Goal: Task Accomplishment & Management: Manage account settings

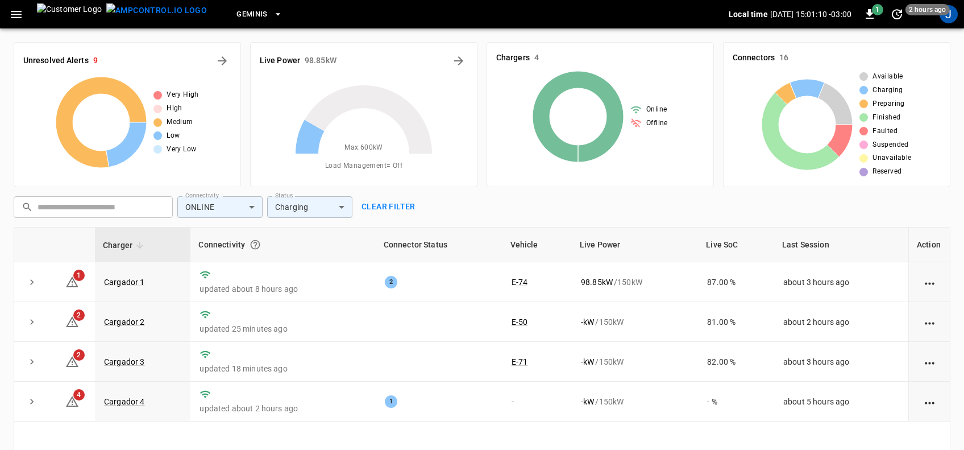
scroll to position [71, 0]
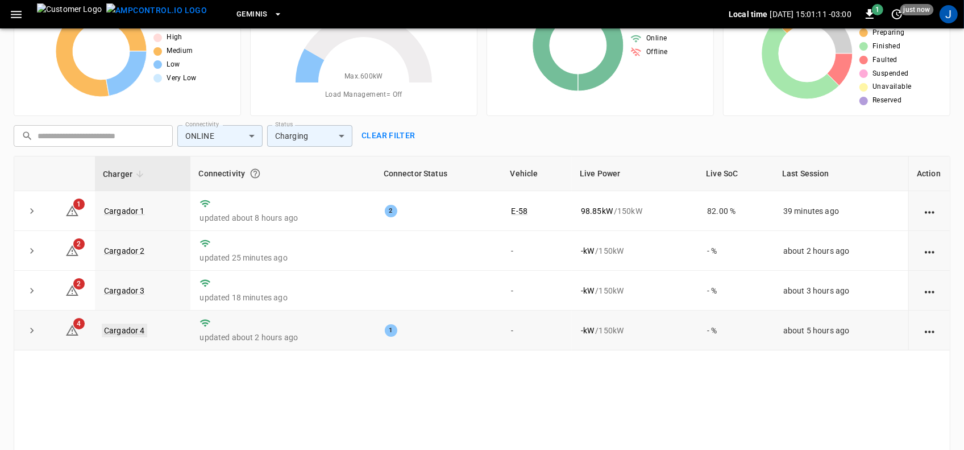
drag, startPoint x: 0, startPoint y: 0, endPoint x: 126, endPoint y: 327, distance: 350.7
click at [126, 327] on link "Cargador 4" at bounding box center [124, 330] width 45 height 14
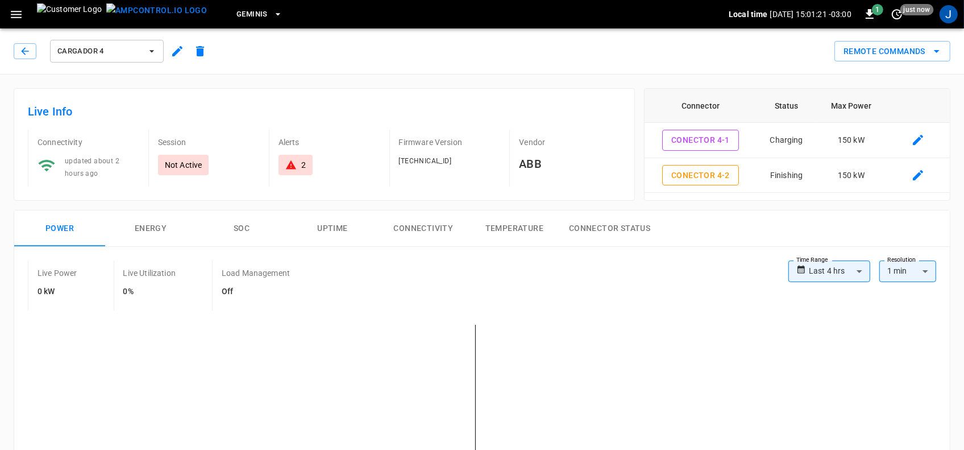
click at [18, 15] on icon "button" at bounding box center [16, 14] width 14 height 14
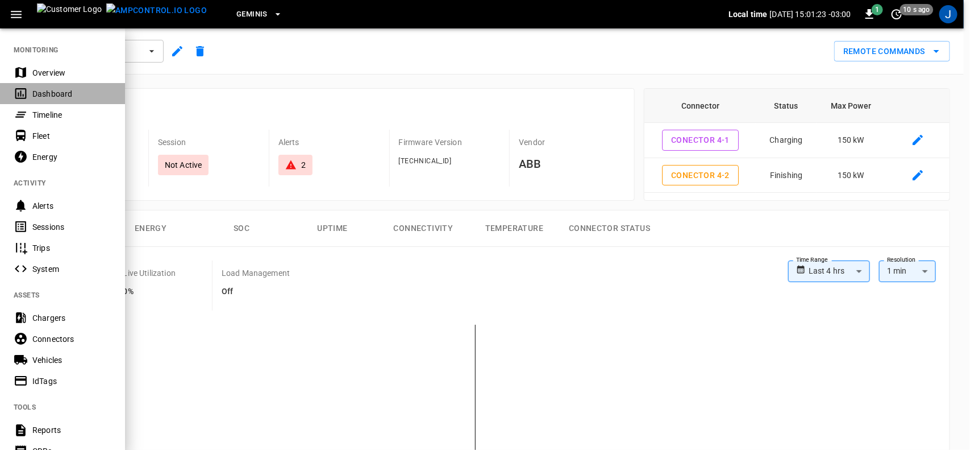
click at [40, 92] on div "Dashboard" at bounding box center [71, 93] width 79 height 11
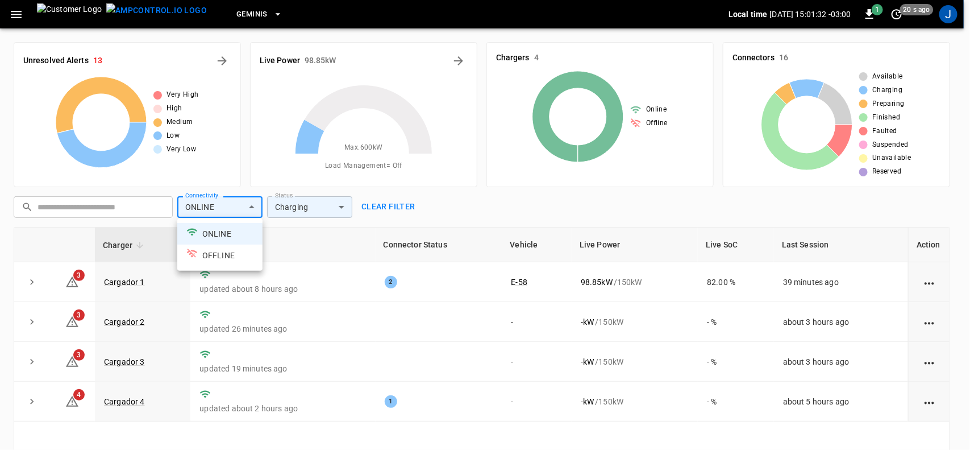
click at [251, 210] on body "Geminis Local time [DATE] 15:01:32 -03:00 1 20 s ago J Unresolved Alerts 13 Ver…" at bounding box center [485, 292] width 970 height 585
click at [221, 230] on li "ONLINE" at bounding box center [219, 234] width 85 height 22
click at [339, 207] on div at bounding box center [485, 225] width 970 height 450
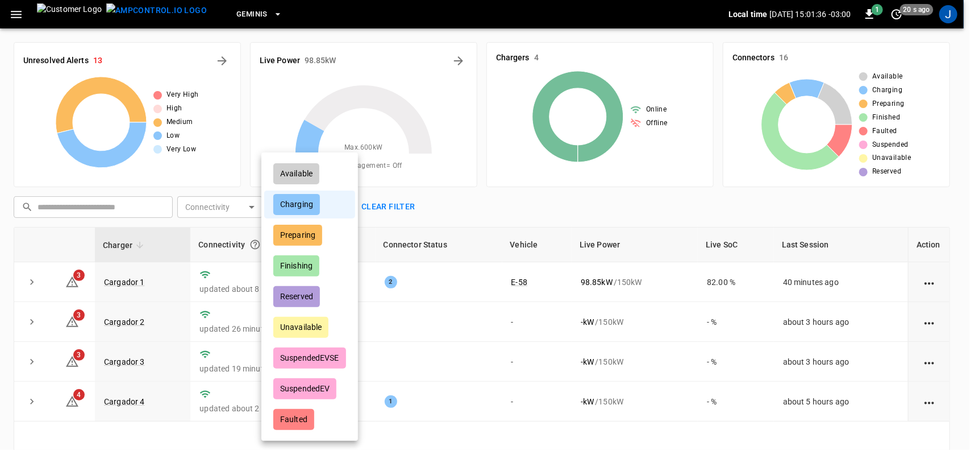
click at [339, 206] on body "Geminis Local time [DATE] 15:01:36 -03:00 1 20 s ago J Unresolved Alerts 13 Ver…" at bounding box center [485, 292] width 970 height 585
click at [306, 174] on div "Available" at bounding box center [296, 173] width 46 height 21
type input "**********"
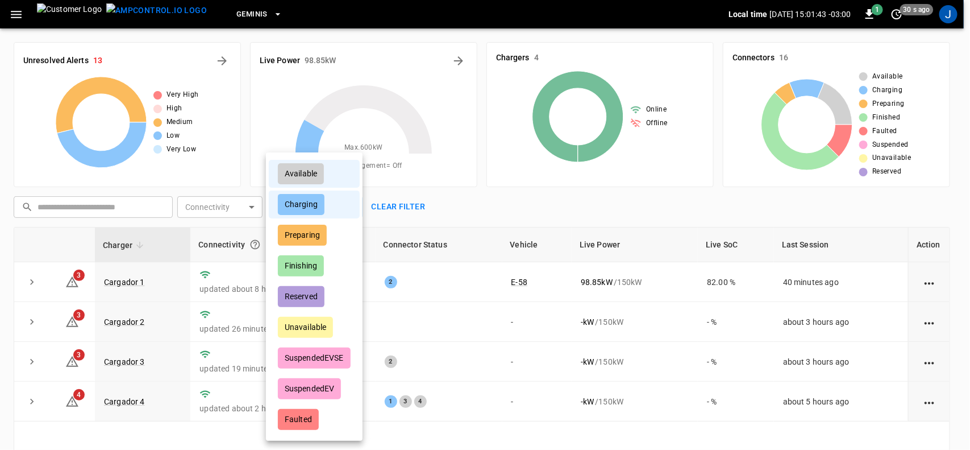
click at [123, 323] on div at bounding box center [485, 225] width 970 height 450
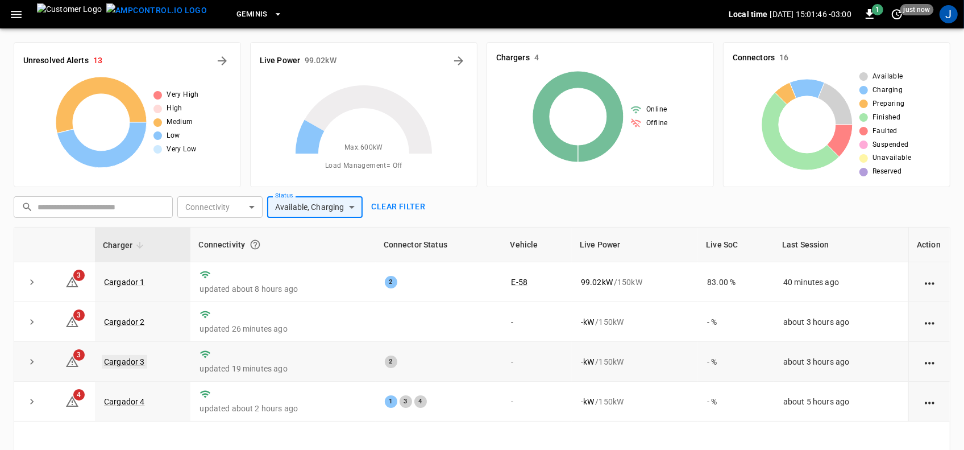
click at [127, 357] on link "Cargador 3" at bounding box center [124, 362] width 45 height 14
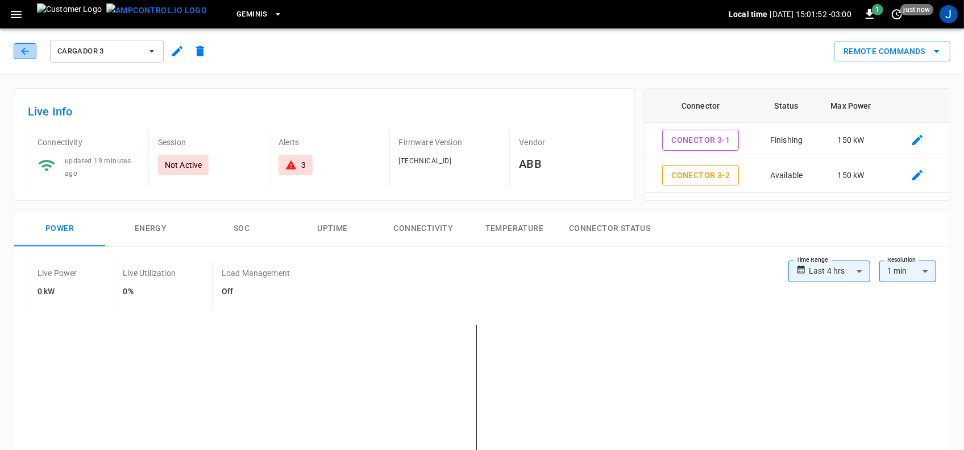
click at [23, 47] on icon "button" at bounding box center [24, 50] width 11 height 11
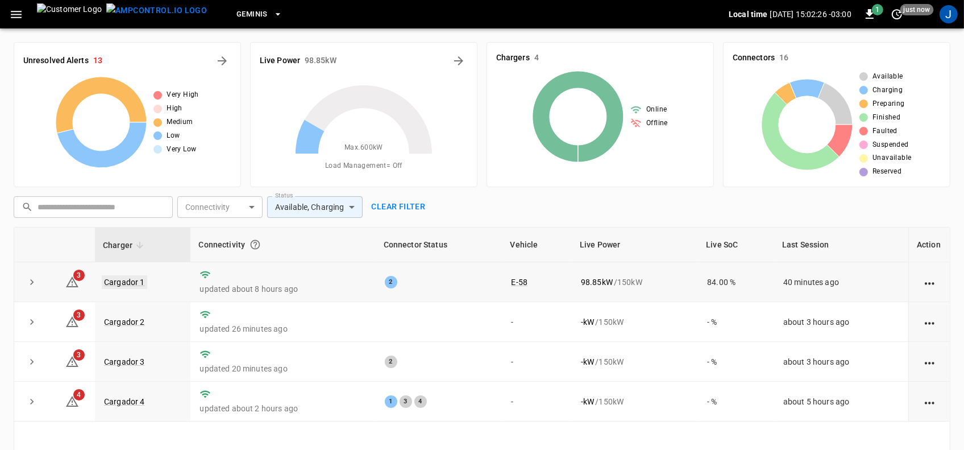
click at [120, 282] on link "Cargador 1" at bounding box center [124, 282] width 45 height 14
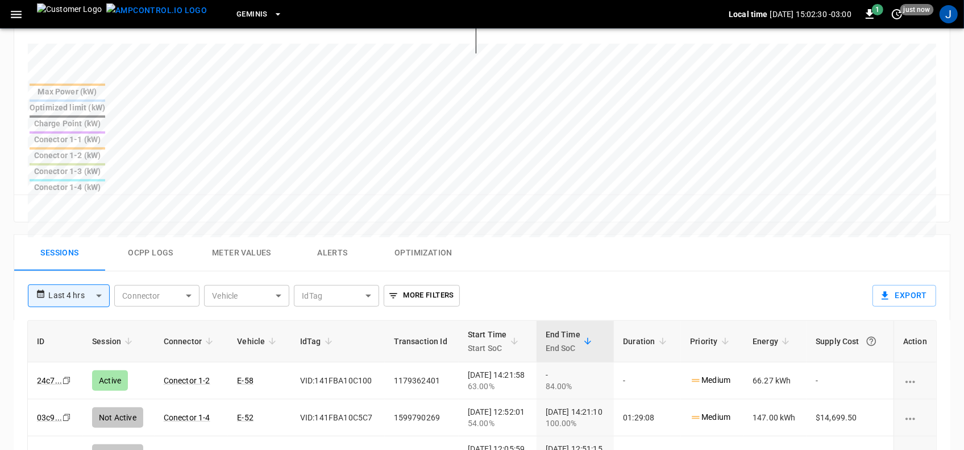
scroll to position [497, 0]
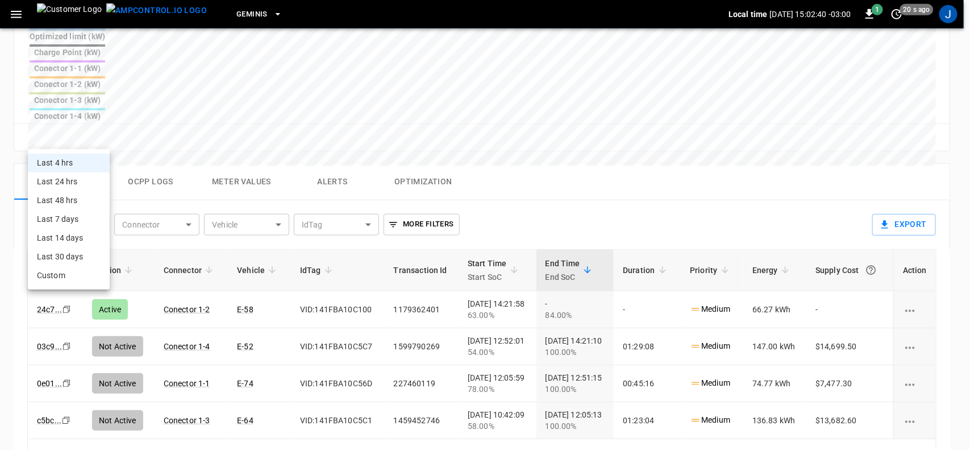
click at [101, 136] on body "**********" at bounding box center [485, 55] width 970 height 1105
click at [69, 182] on li "Last 24 hrs" at bounding box center [69, 181] width 82 height 19
type input "**********"
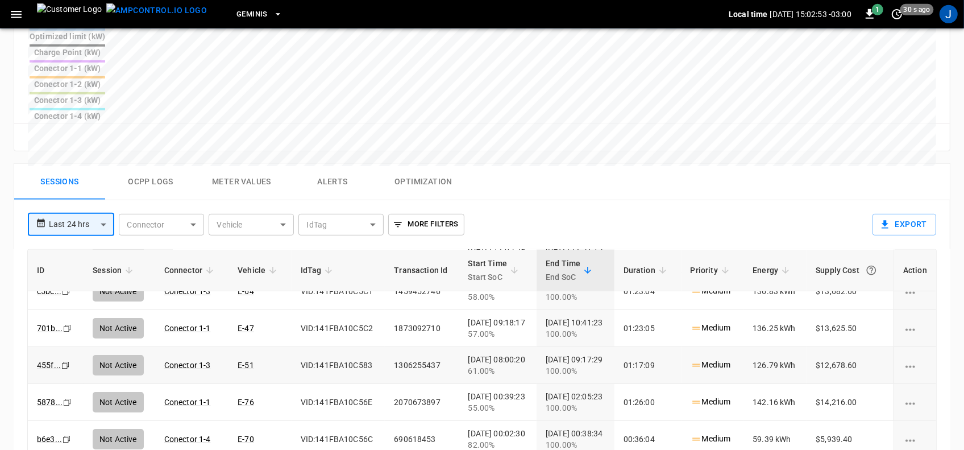
scroll to position [142, 0]
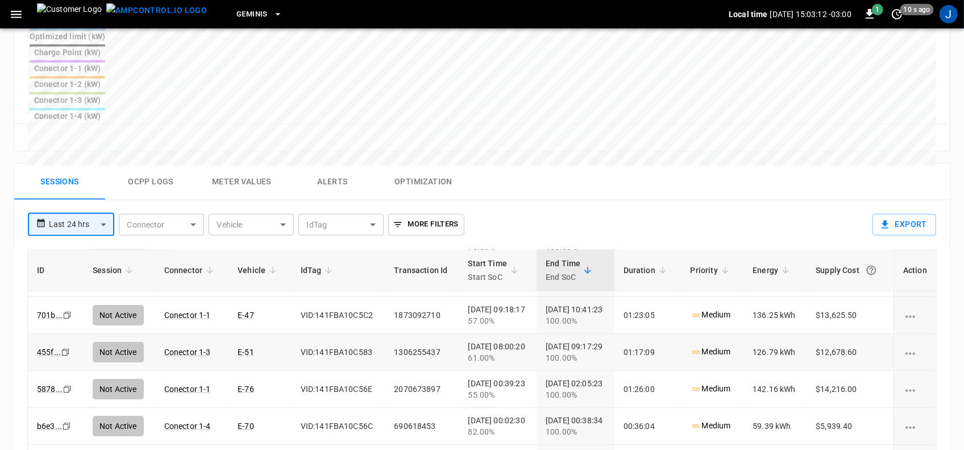
click at [538, 334] on td "[DATE] 09:17:29 100.00%" at bounding box center [576, 352] width 78 height 37
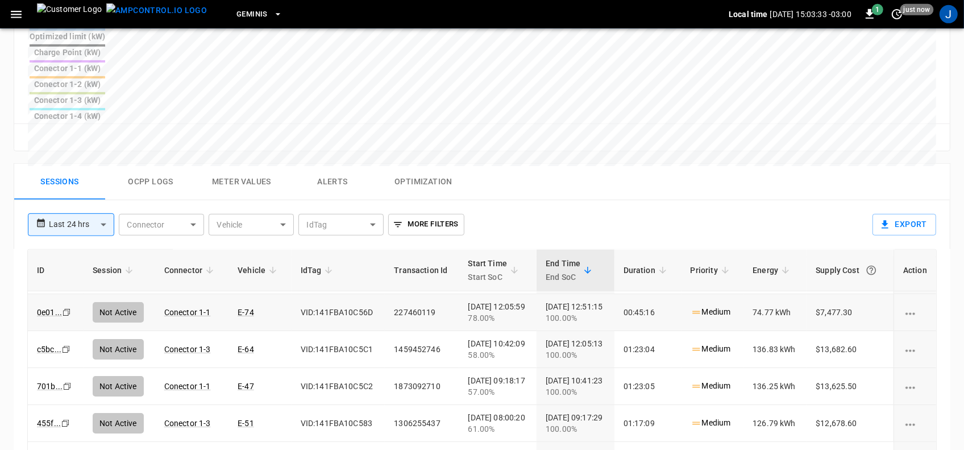
click at [438, 294] on td "227460119" at bounding box center [422, 312] width 74 height 37
click at [459, 294] on td "[DATE] 12:05:59 78.00%" at bounding box center [498, 312] width 78 height 37
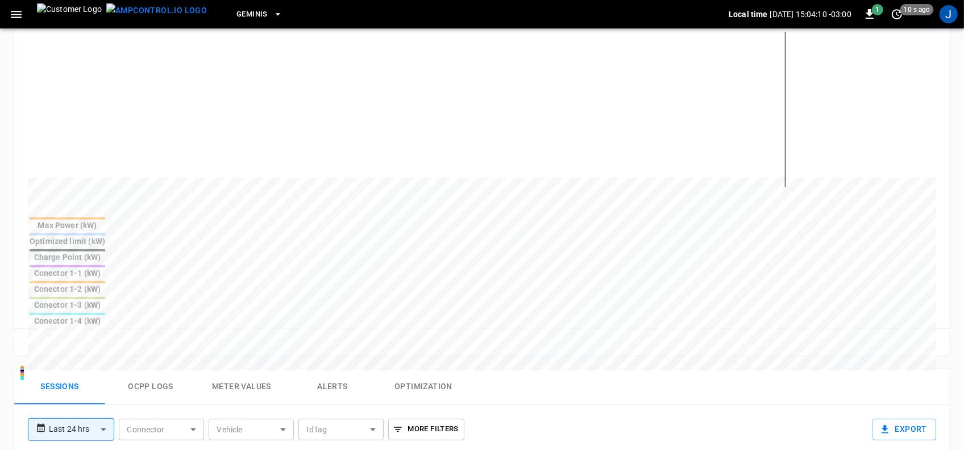
scroll to position [0, 0]
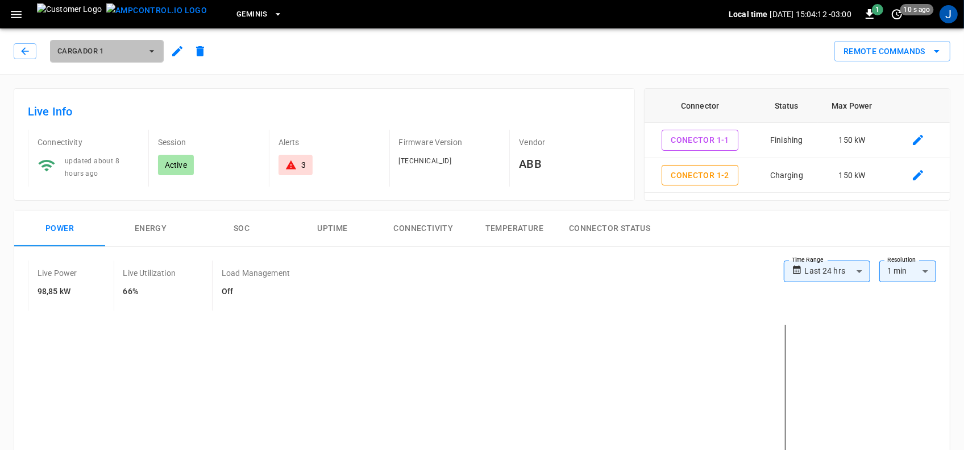
click at [155, 46] on icon "button" at bounding box center [151, 50] width 11 height 11
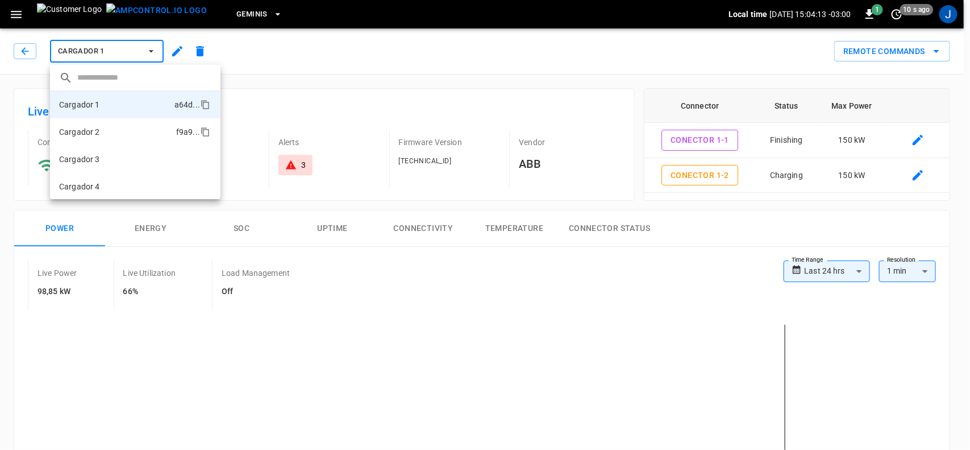
click at [91, 131] on p "Cargador 2" at bounding box center [79, 131] width 41 height 11
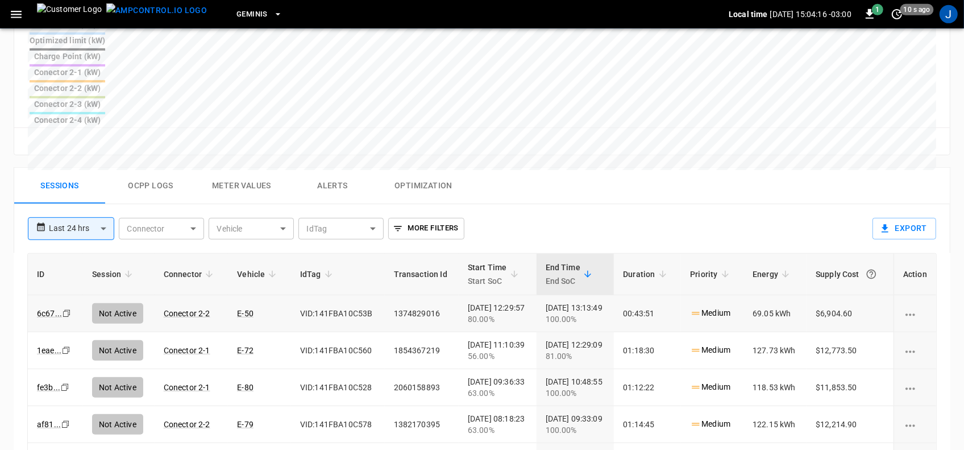
scroll to position [497, 0]
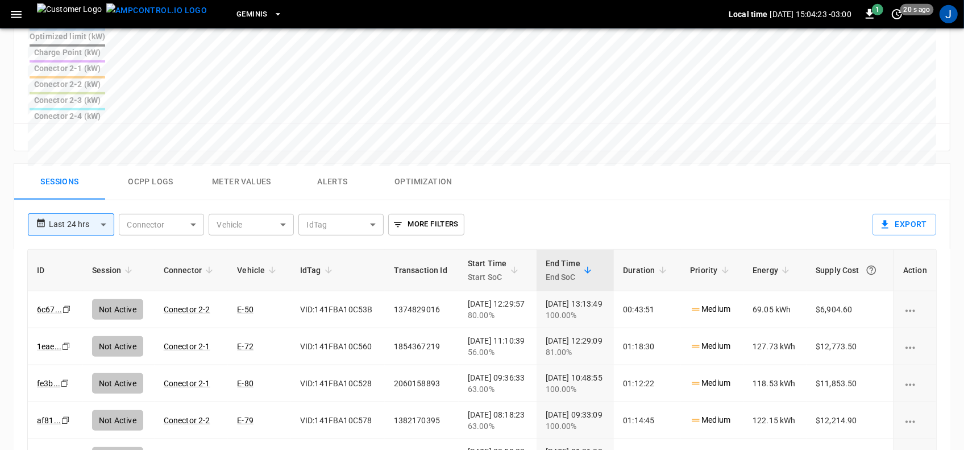
click at [321, 250] on th "IdTag" at bounding box center [338, 270] width 94 height 41
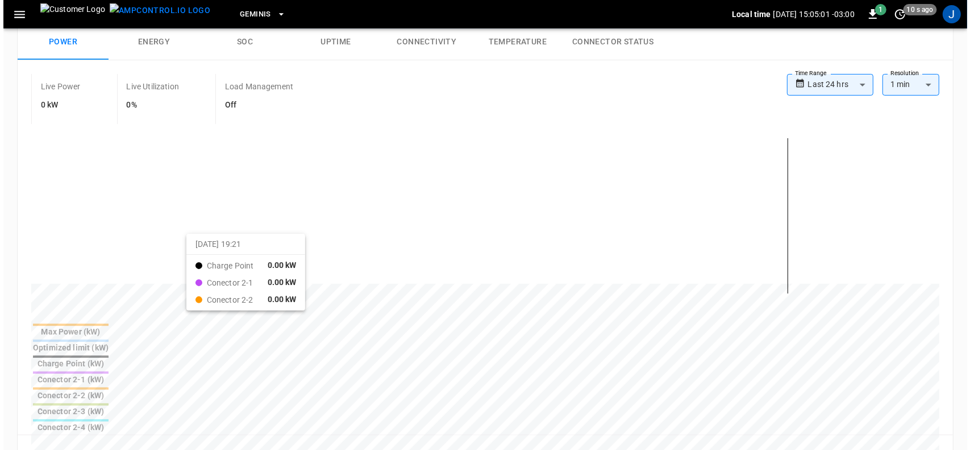
scroll to position [0, 0]
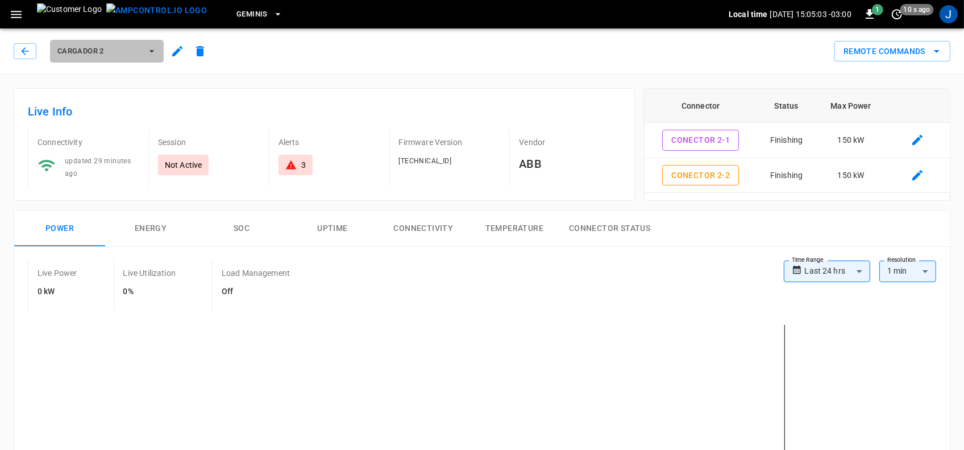
click at [153, 52] on icon "button" at bounding box center [151, 50] width 11 height 11
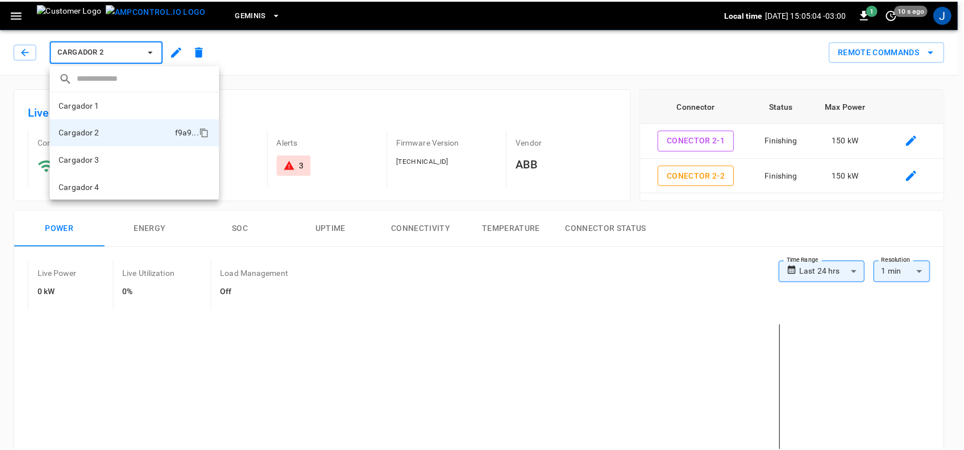
scroll to position [1, 0]
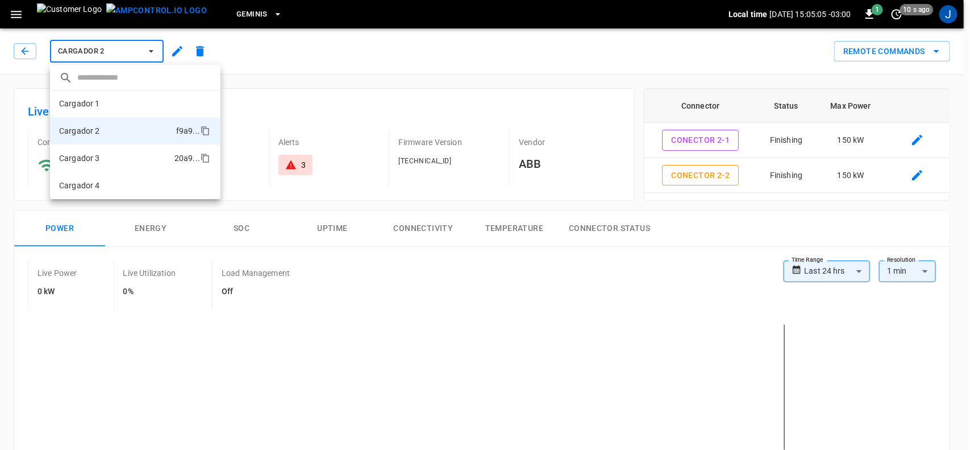
click at [101, 157] on li "Cargador 3 20a9 ..." at bounding box center [135, 157] width 171 height 27
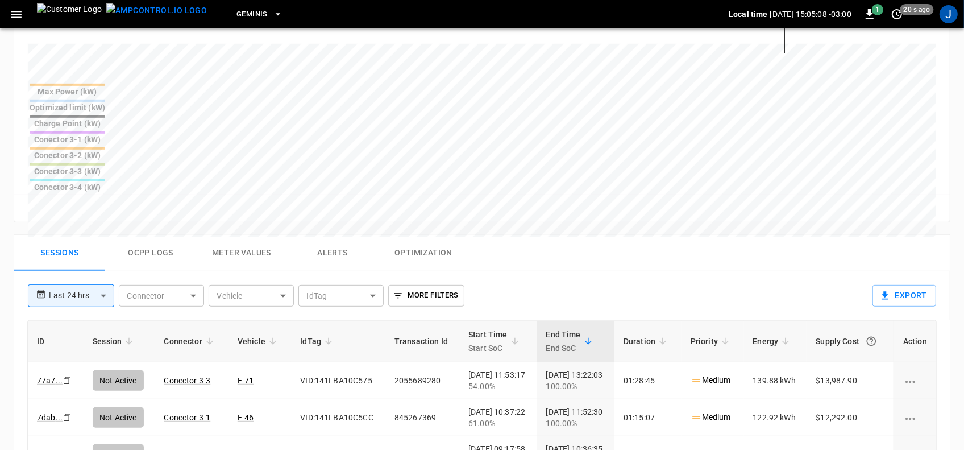
scroll to position [497, 0]
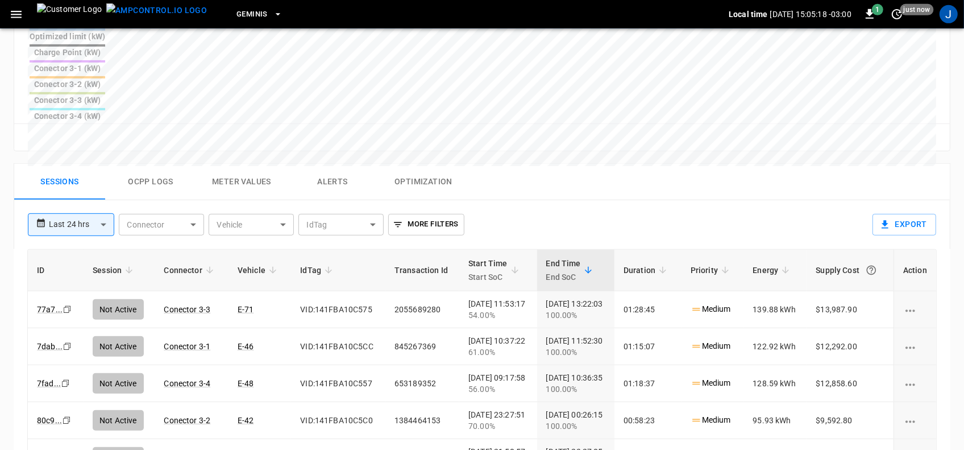
click at [595, 383] on div "100.00%" at bounding box center [575, 388] width 59 height 11
click at [598, 365] on td "[DATE] 10:36:35 100.00%" at bounding box center [575, 383] width 77 height 37
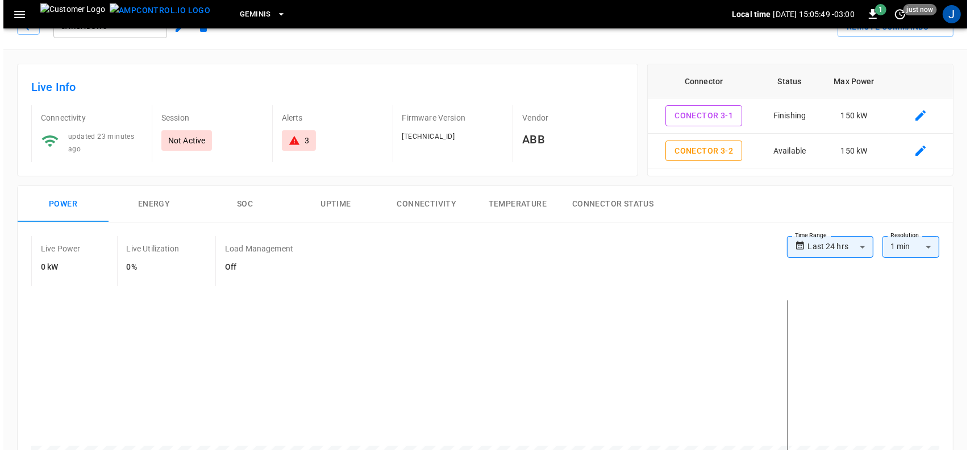
scroll to position [0, 0]
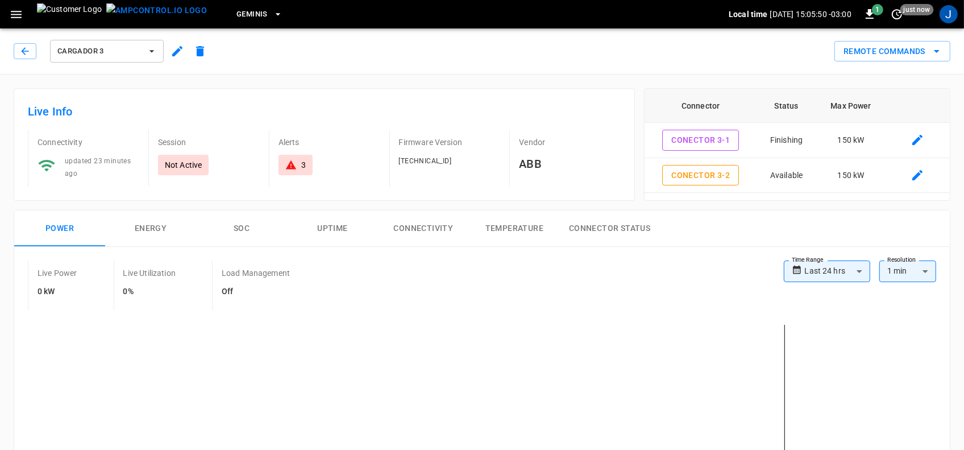
click at [153, 49] on icon "button" at bounding box center [151, 50] width 11 height 11
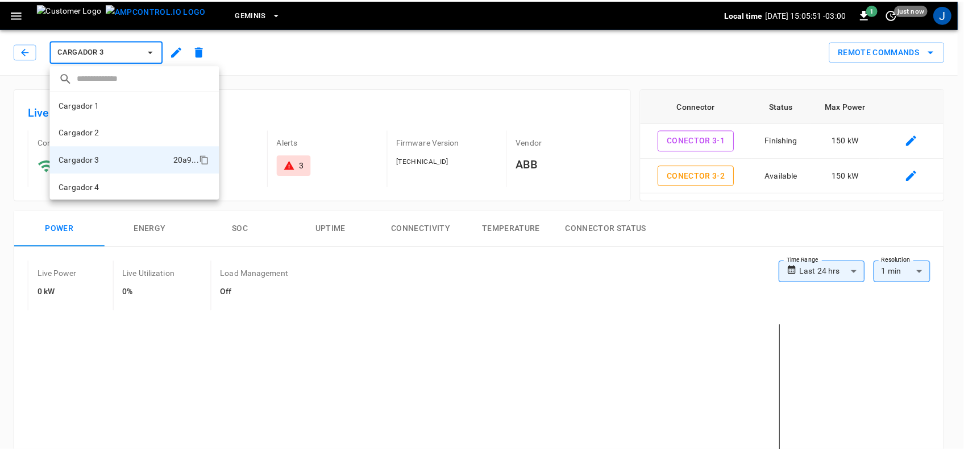
scroll to position [1, 0]
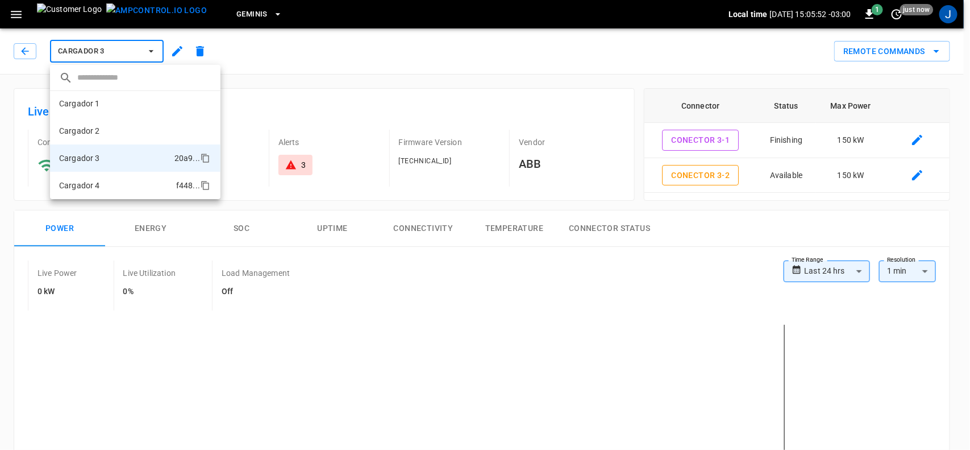
click at [114, 183] on li "Cargador 4 f448 ..." at bounding box center [135, 185] width 171 height 27
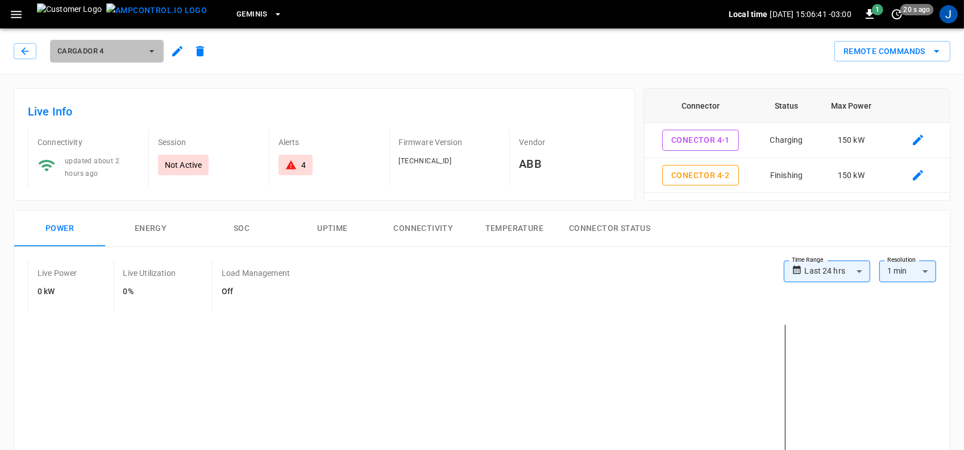
click at [155, 47] on icon "button" at bounding box center [151, 50] width 11 height 11
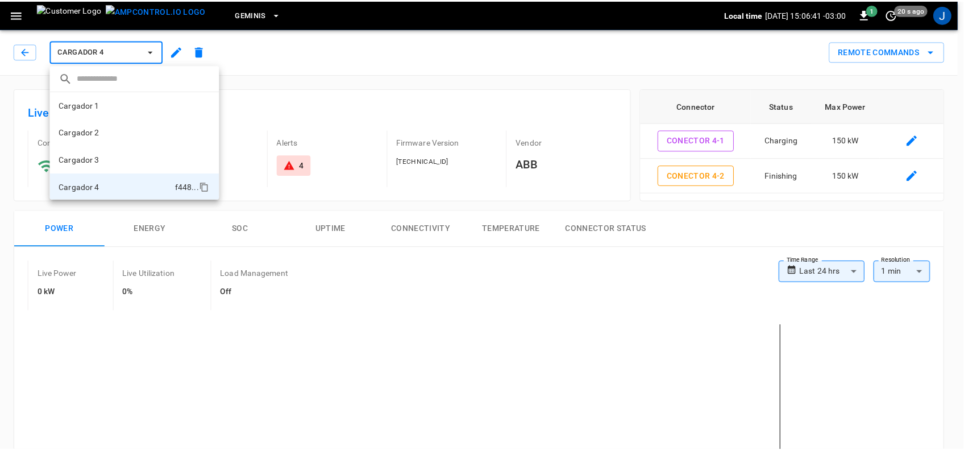
scroll to position [1, 0]
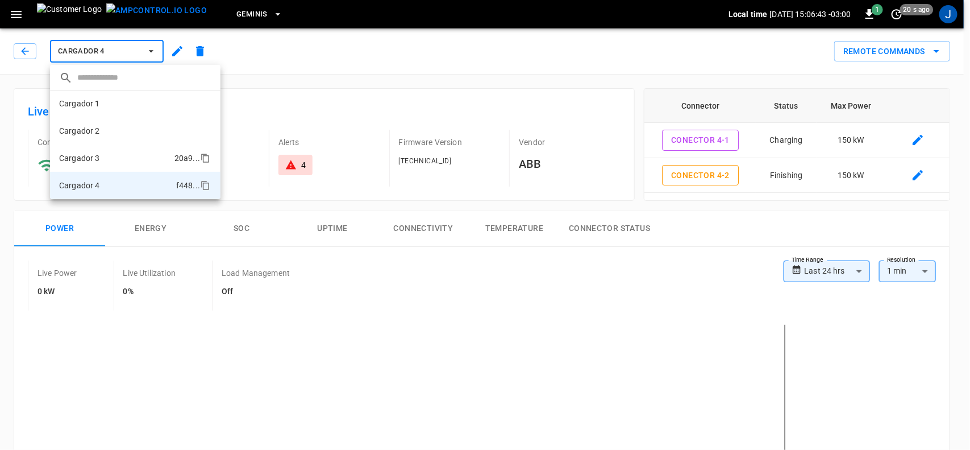
click at [111, 158] on li "Cargador 3 20a9 ..." at bounding box center [135, 157] width 171 height 27
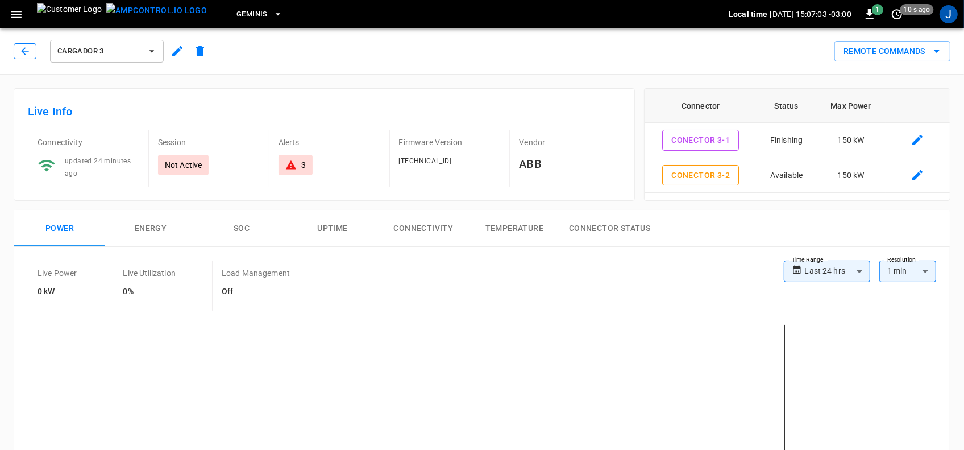
click at [27, 49] on icon "button" at bounding box center [24, 50] width 11 height 11
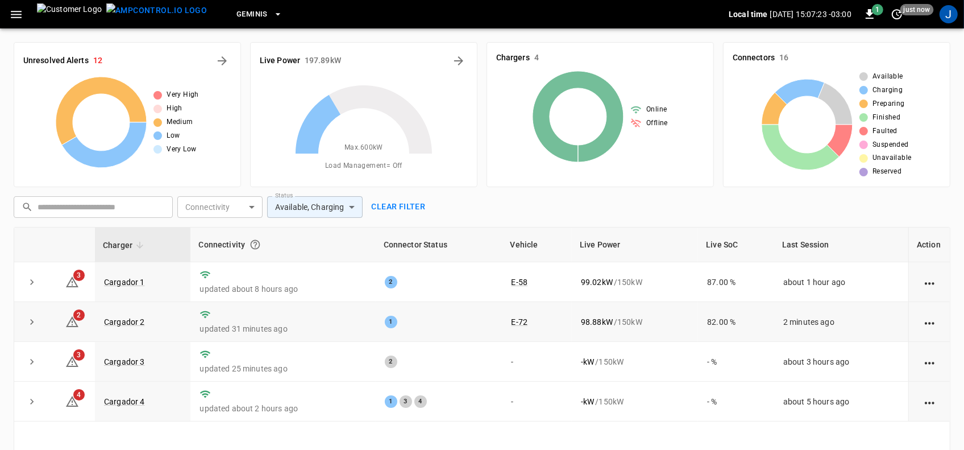
click at [371, 334] on td "updated 31 minutes ago" at bounding box center [282, 322] width 185 height 40
click at [128, 360] on link "Cargador 3" at bounding box center [124, 362] width 45 height 14
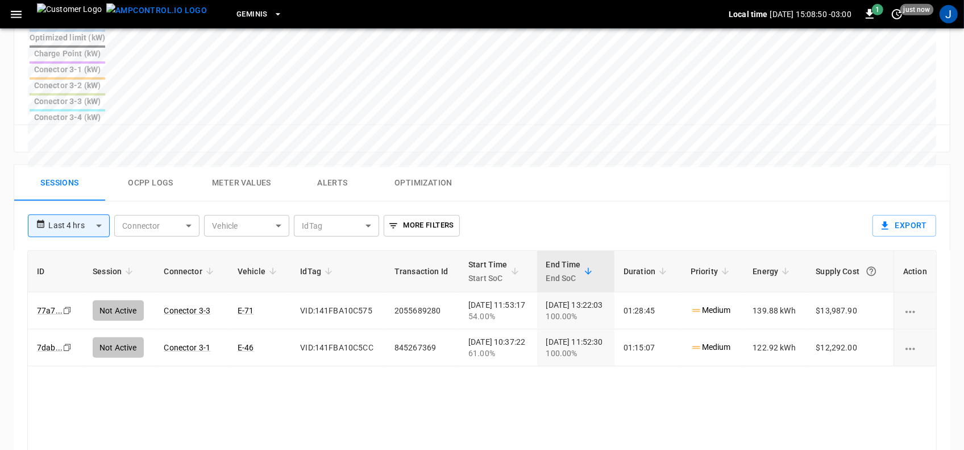
scroll to position [497, 0]
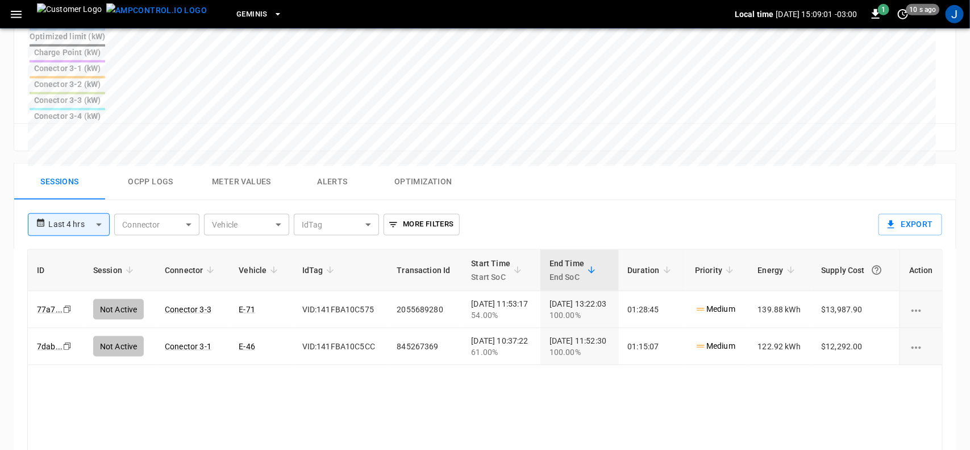
click at [97, 135] on body "**********" at bounding box center [485, 55] width 970 height 1105
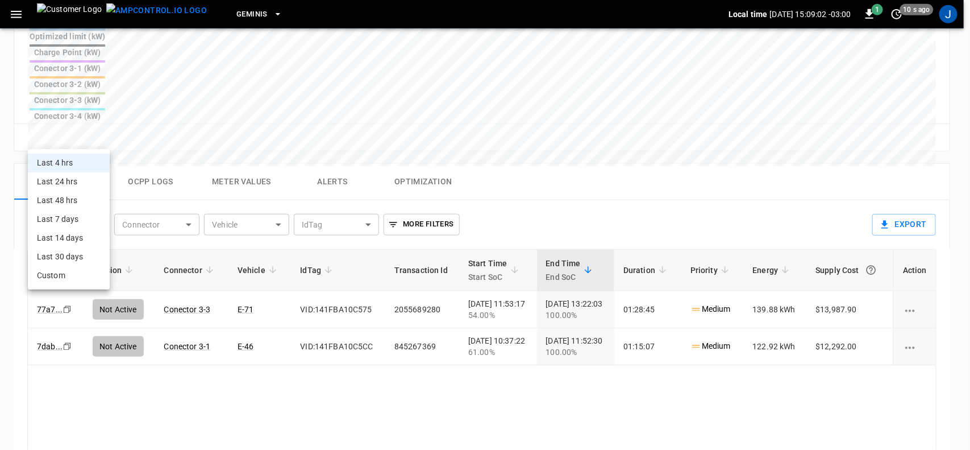
click at [70, 182] on li "Last 24 hrs" at bounding box center [69, 181] width 82 height 19
type input "**********"
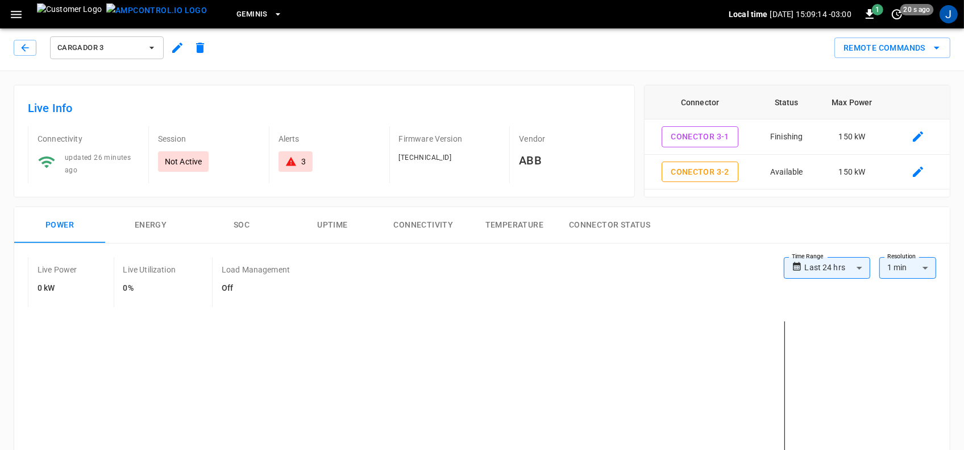
scroll to position [0, 0]
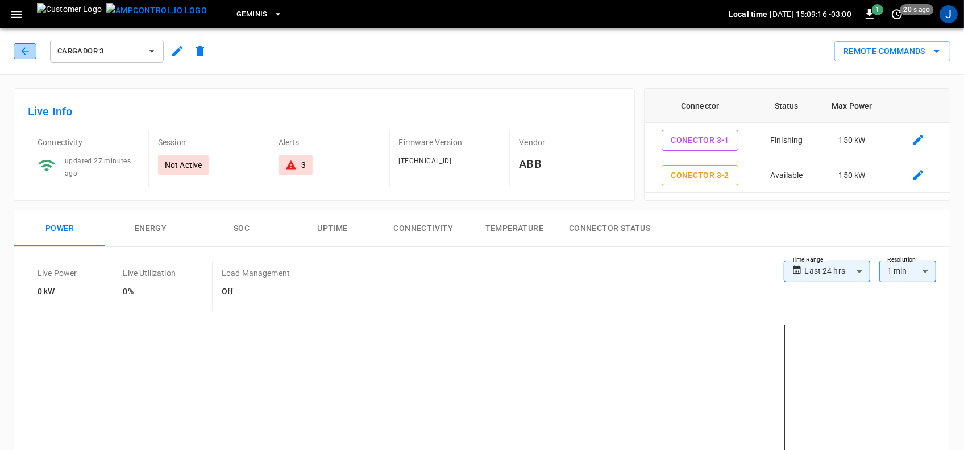
click at [22, 47] on icon "button" at bounding box center [24, 50] width 11 height 11
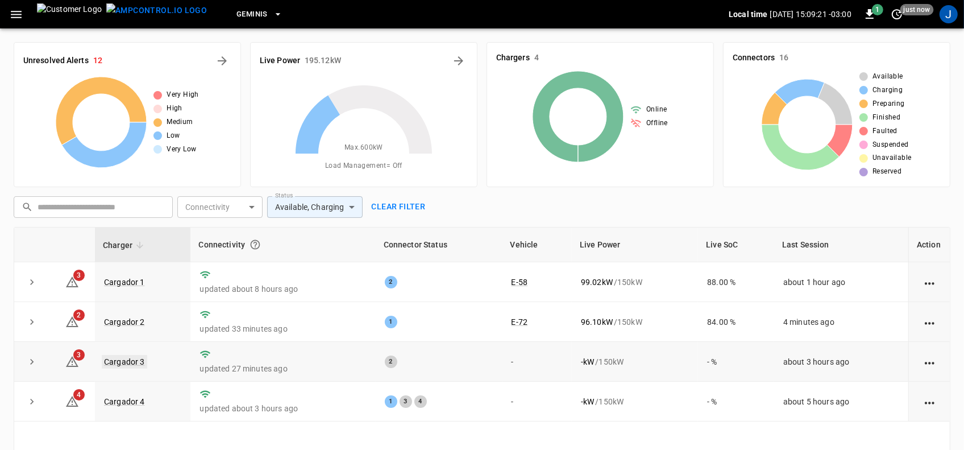
click at [134, 360] on link "Cargador 3" at bounding box center [124, 362] width 45 height 14
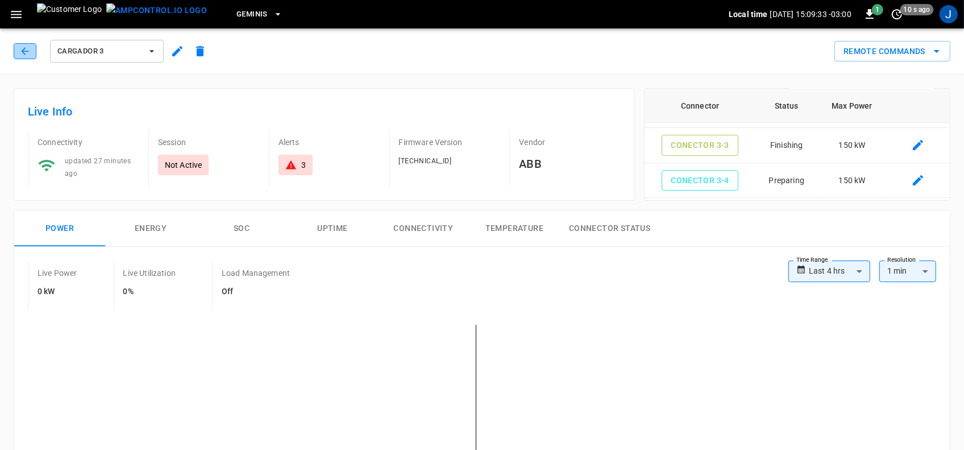
click at [20, 51] on icon "button" at bounding box center [24, 50] width 11 height 11
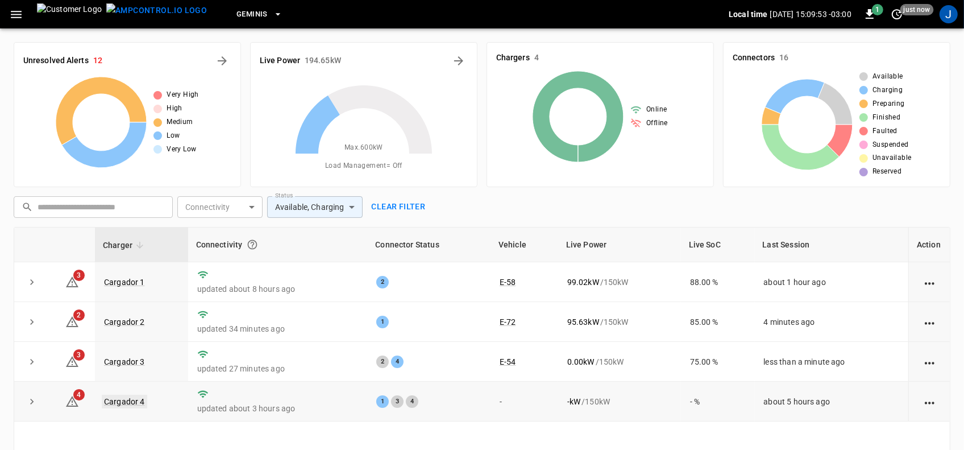
click at [130, 399] on link "Cargador 4" at bounding box center [124, 401] width 45 height 14
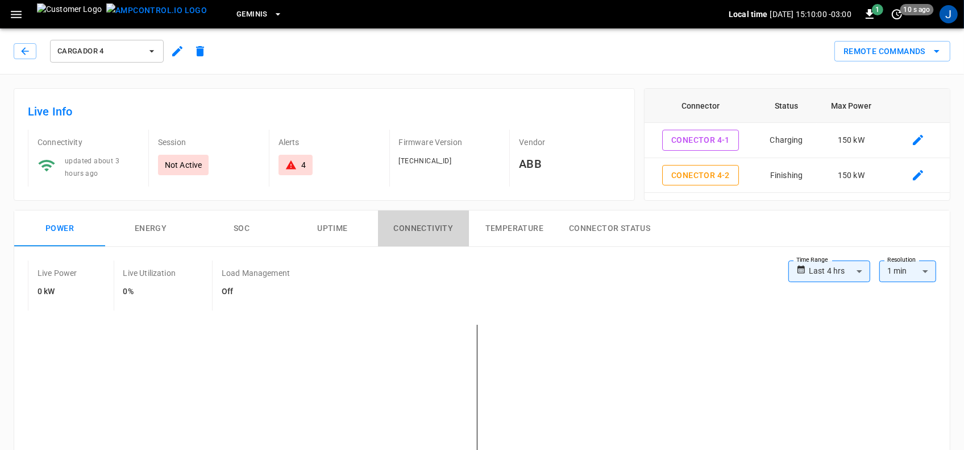
click at [433, 225] on button "Connectivity" at bounding box center [423, 228] width 91 height 36
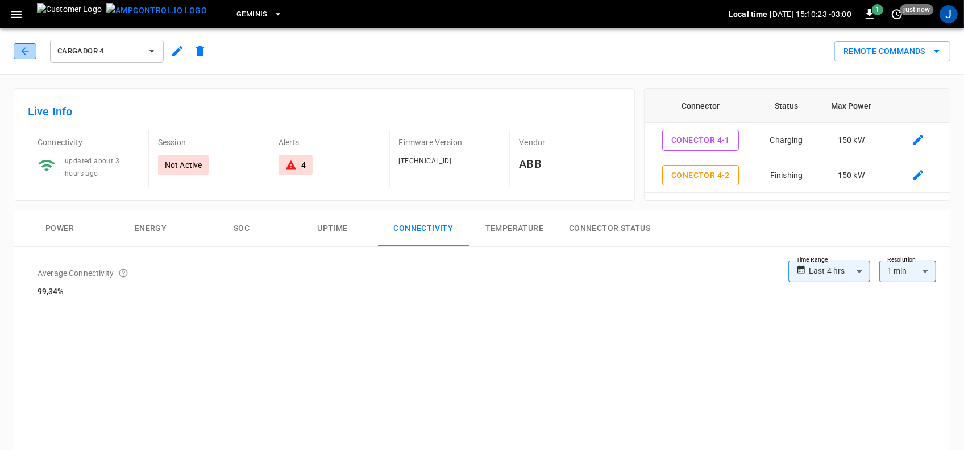
click at [27, 52] on icon "button" at bounding box center [24, 50] width 11 height 11
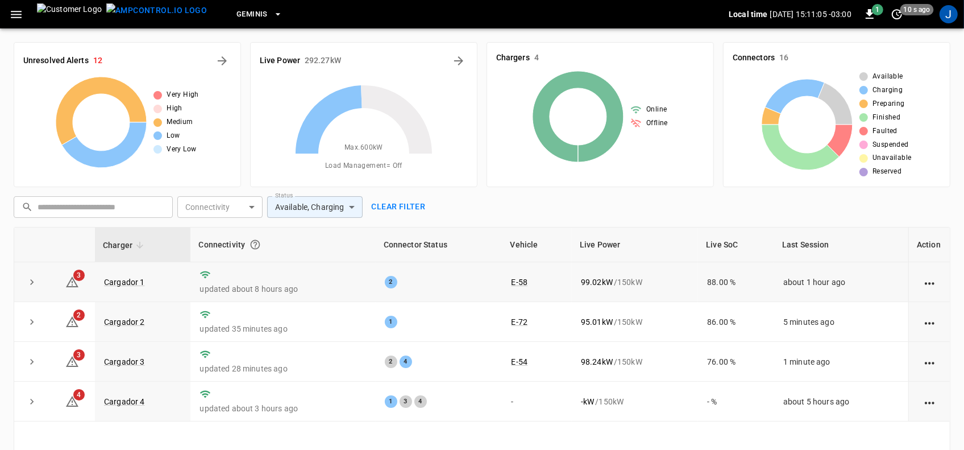
click at [280, 297] on td "updated about 8 hours ago" at bounding box center [282, 282] width 185 height 40
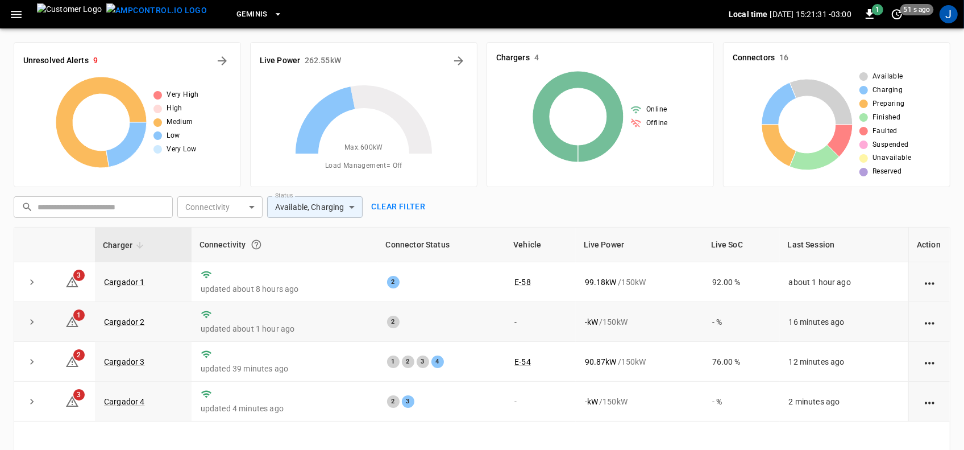
click at [280, 303] on tbody "3 Cargador 1 updated about 8 hours ago 2 E-58 99.18 kW / 150 kW 92.00 % about 1…" at bounding box center [482, 341] width 936 height 159
click at [280, 304] on td "updated about 1 hour ago" at bounding box center [285, 322] width 186 height 40
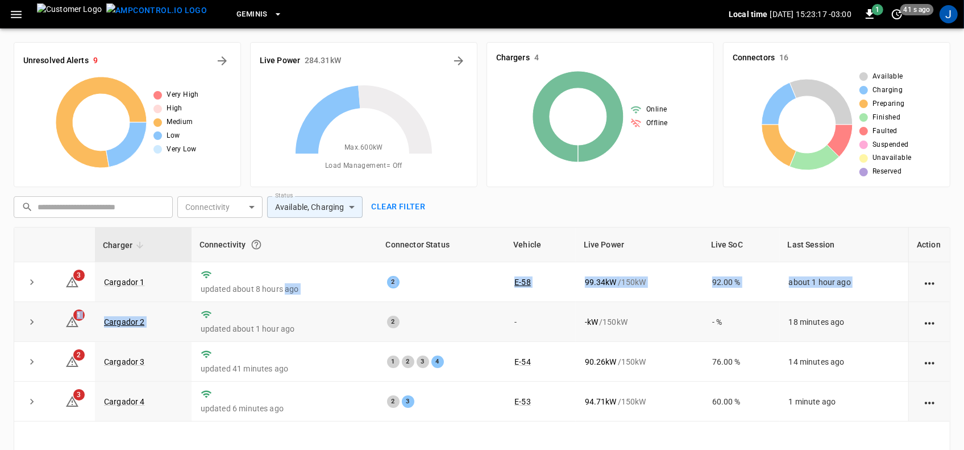
click at [279, 305] on td "updated about 1 hour ago" at bounding box center [285, 322] width 186 height 40
drag, startPoint x: 487, startPoint y: 140, endPoint x: 476, endPoint y: 143, distance: 11.6
click at [476, 143] on div "Unresolved Alerts 10 Very High High Medium Low Very Low Live Power 284.47 kW Ma…" at bounding box center [478, 110] width 946 height 154
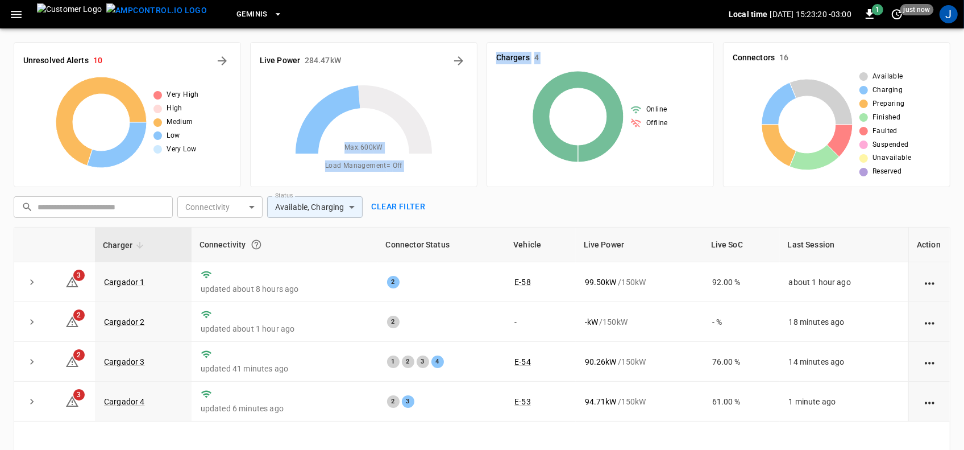
scroll to position [71, 0]
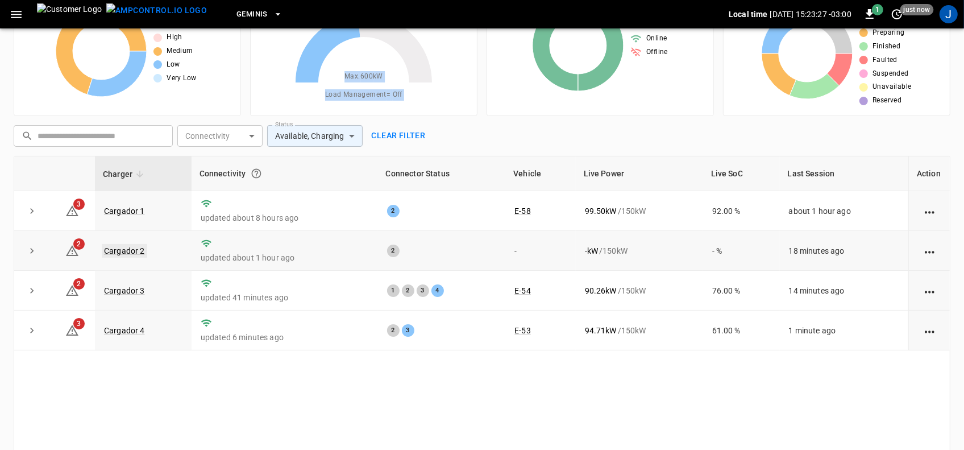
click at [126, 248] on link "Cargador 2" at bounding box center [124, 251] width 45 height 14
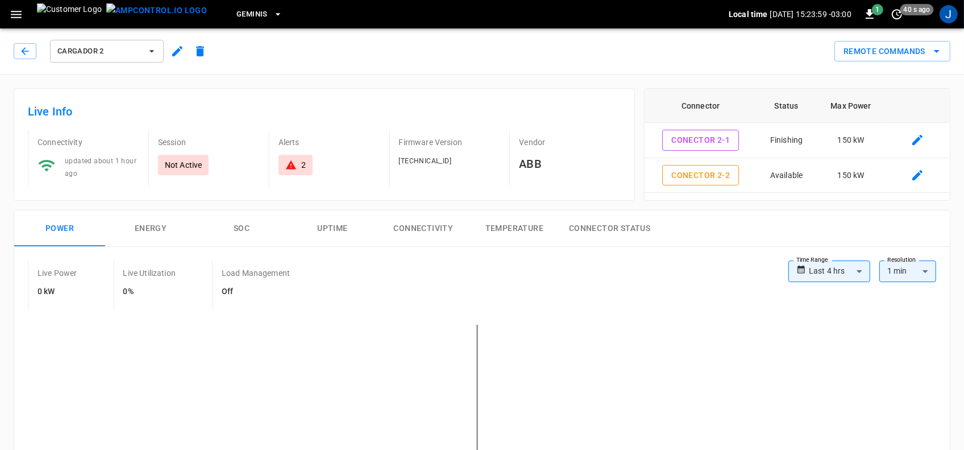
click at [152, 51] on icon "button" at bounding box center [151, 51] width 5 height 2
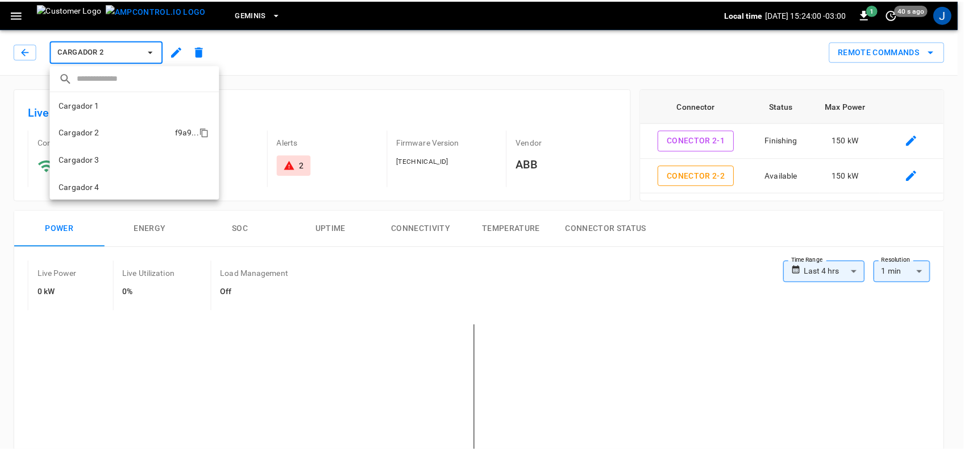
scroll to position [1, 0]
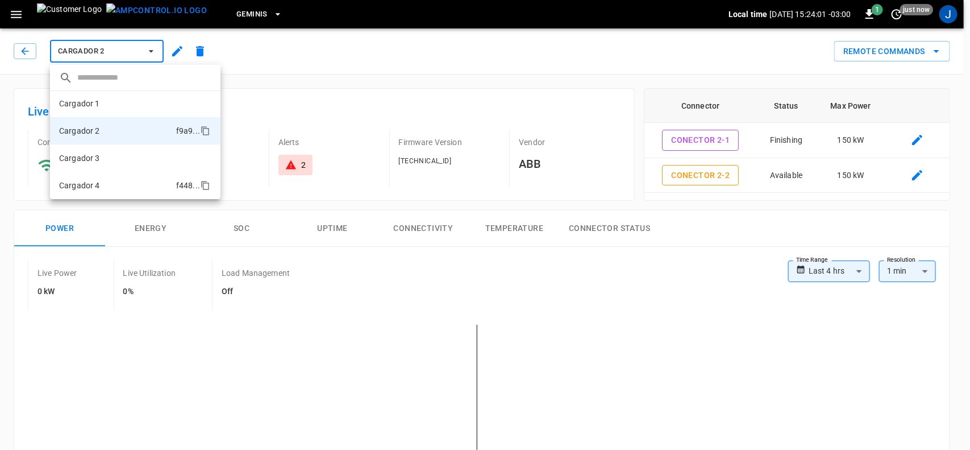
click at [98, 183] on p "Cargador 4" at bounding box center [79, 185] width 41 height 11
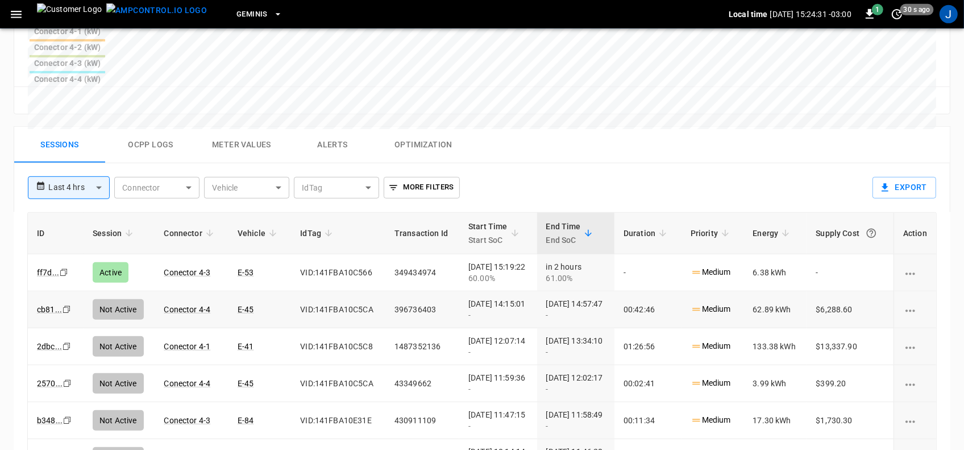
scroll to position [568, 0]
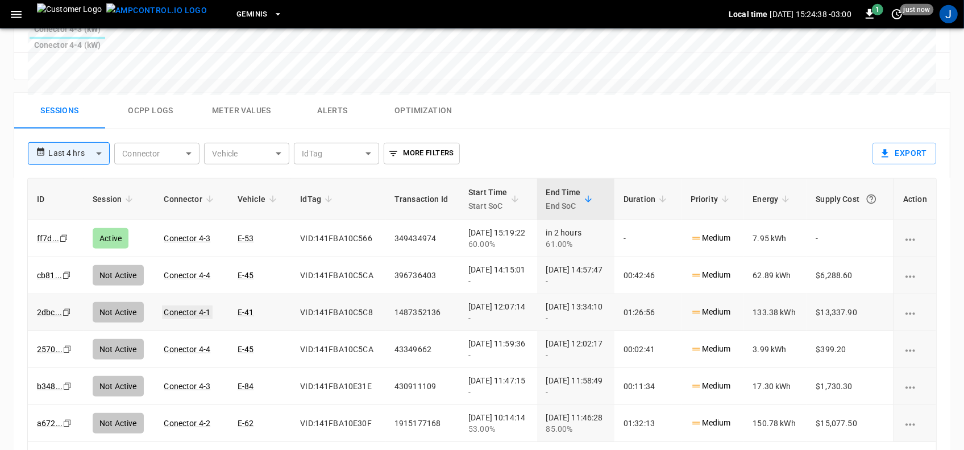
click at [195, 305] on link "Conector 4-1" at bounding box center [187, 312] width 51 height 14
click at [195, 307] on link "Conector 4-1" at bounding box center [187, 311] width 47 height 9
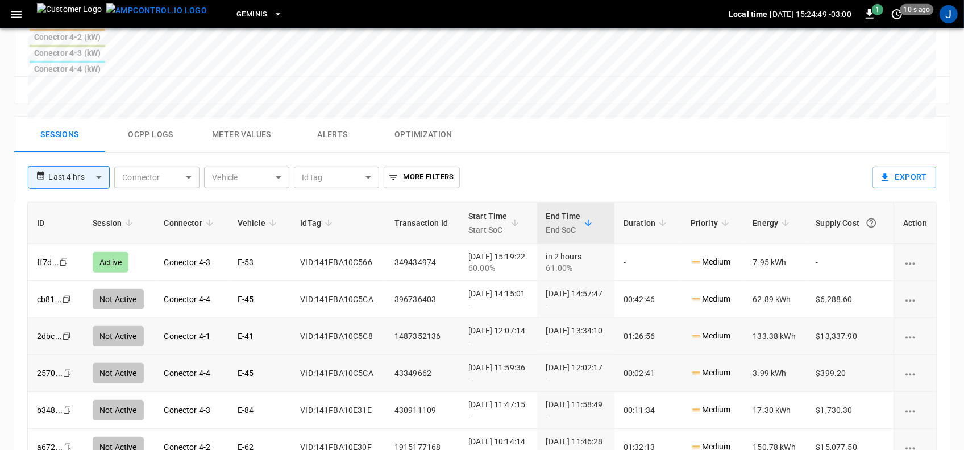
scroll to position [568, 0]
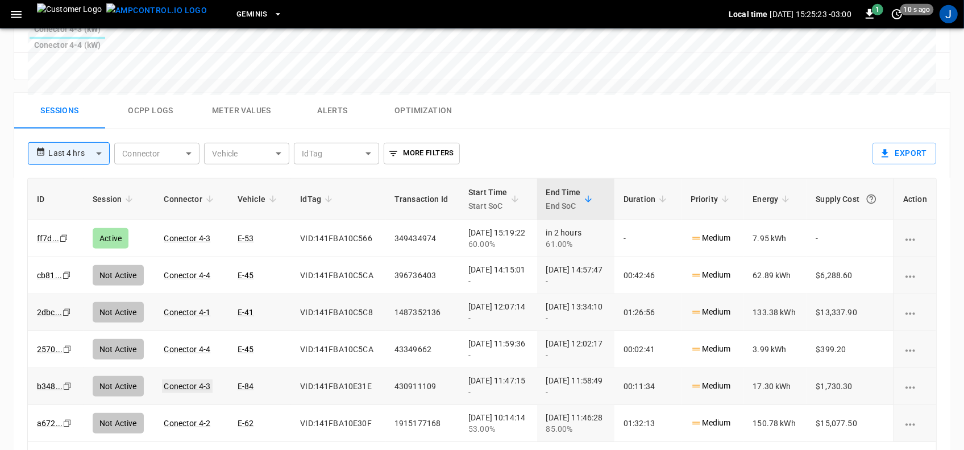
click at [191, 379] on link "Conector 4-3" at bounding box center [187, 386] width 51 height 14
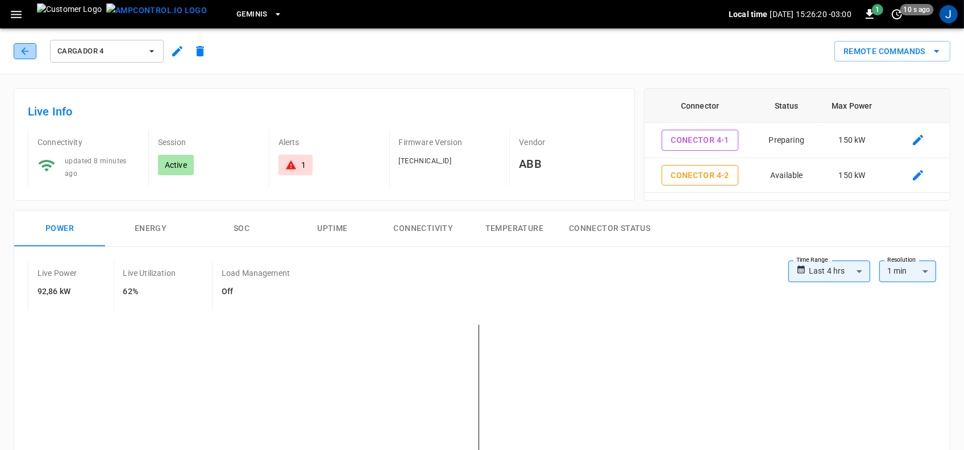
click at [26, 49] on icon "button" at bounding box center [24, 50] width 11 height 11
click at [24, 49] on icon "button" at bounding box center [24, 50] width 11 height 11
click at [153, 49] on icon "button" at bounding box center [151, 50] width 11 height 11
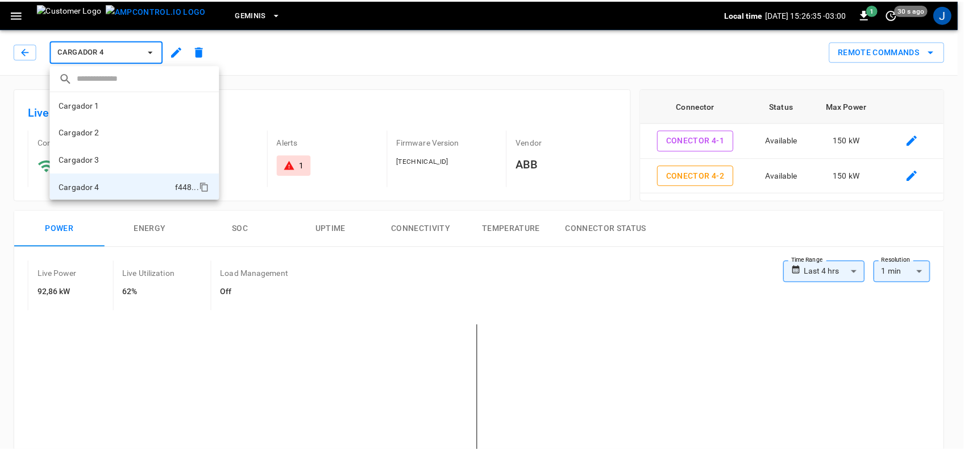
scroll to position [1, 0]
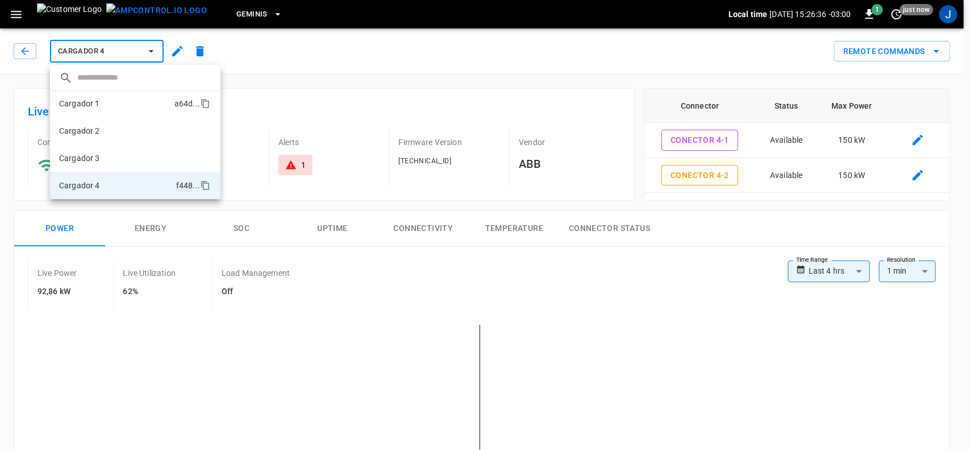
click at [91, 109] on p "Cargador 1" at bounding box center [79, 103] width 41 height 11
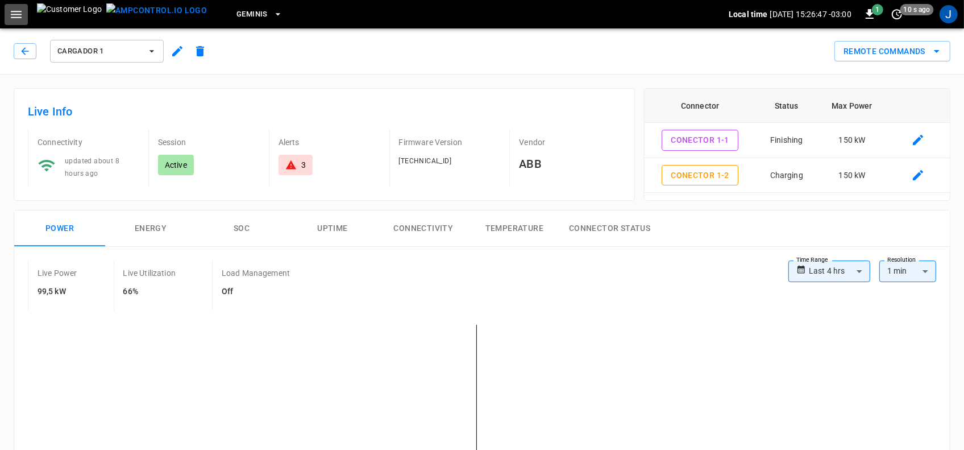
click at [18, 9] on icon "button" at bounding box center [16, 14] width 14 height 14
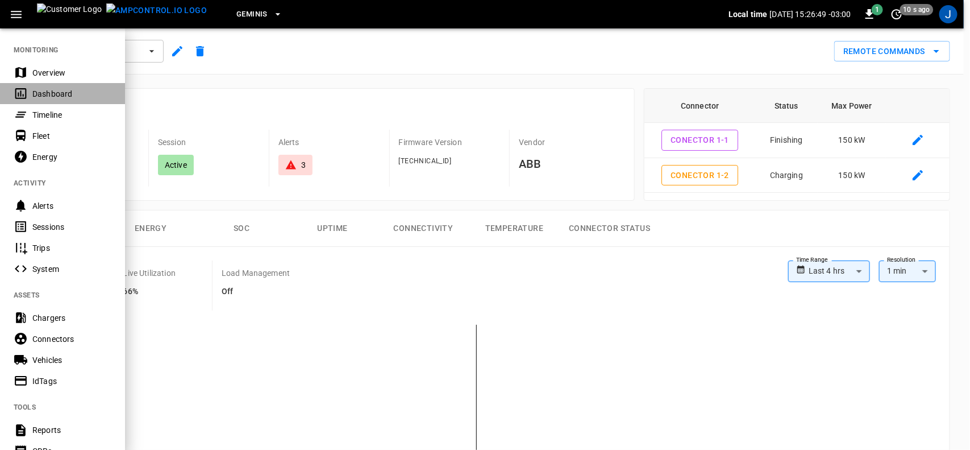
click at [44, 95] on div "Dashboard" at bounding box center [71, 93] width 79 height 11
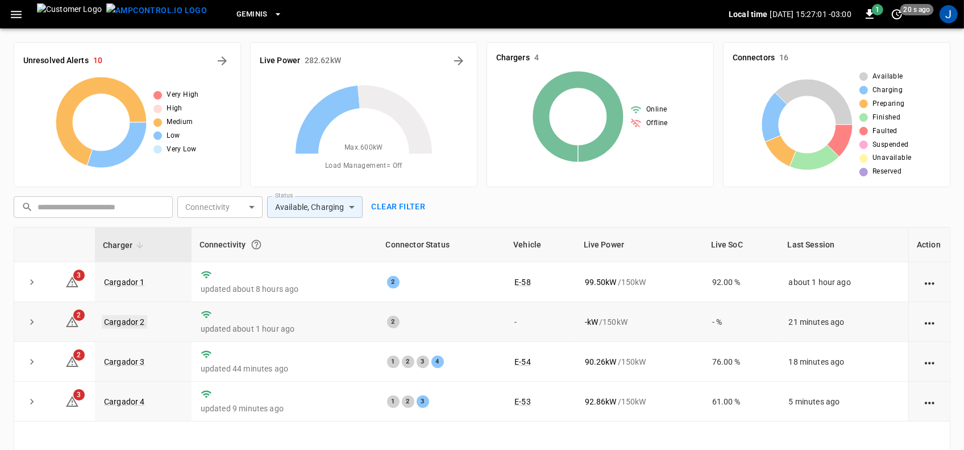
click at [135, 322] on link "Cargador 2" at bounding box center [124, 322] width 45 height 14
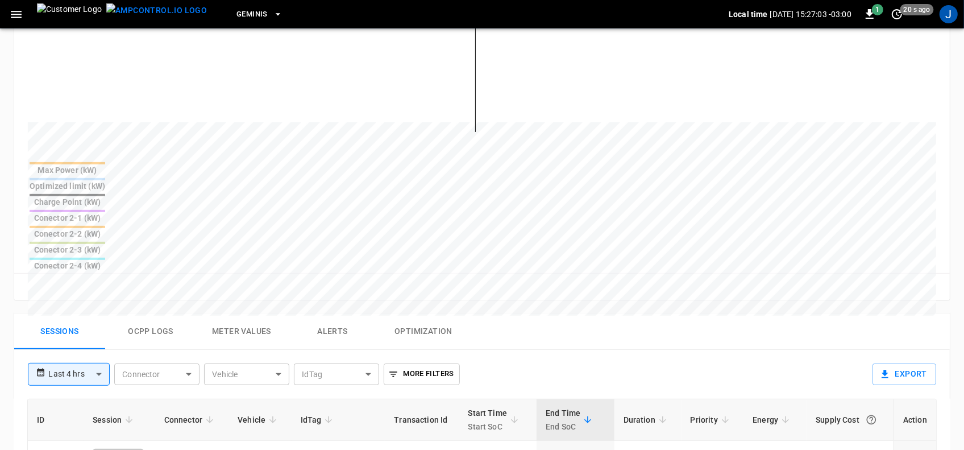
scroll to position [426, 0]
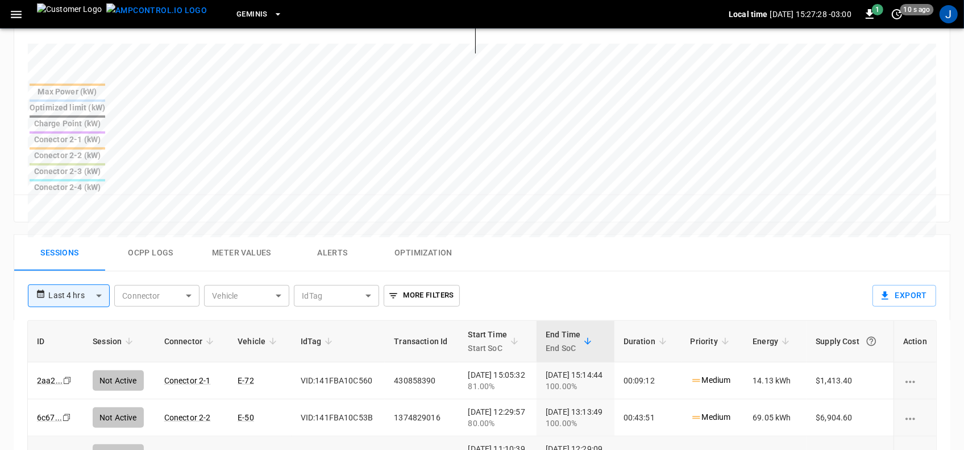
drag, startPoint x: 907, startPoint y: 370, endPoint x: 893, endPoint y: 384, distance: 19.7
click at [893, 436] on td "sessions table" at bounding box center [914, 454] width 43 height 37
click at [178, 235] on button "Ocpp logs" at bounding box center [150, 253] width 91 height 36
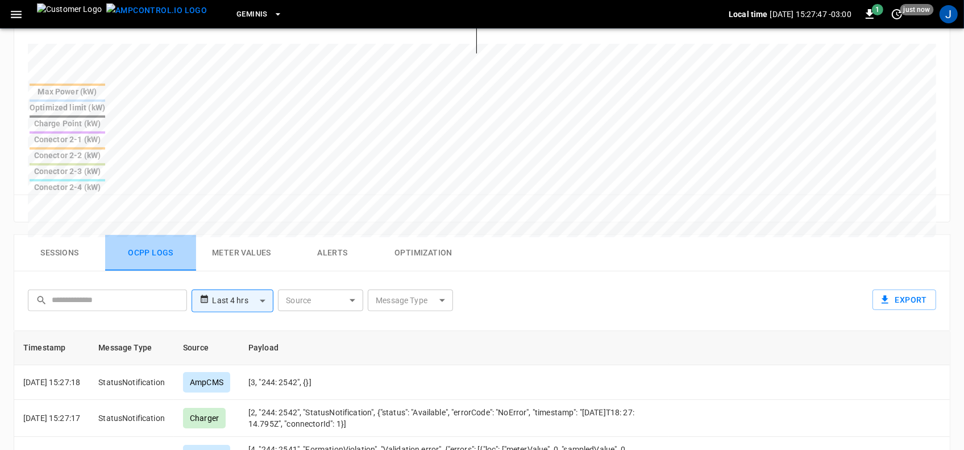
click at [176, 235] on button "Ocpp logs" at bounding box center [150, 253] width 91 height 36
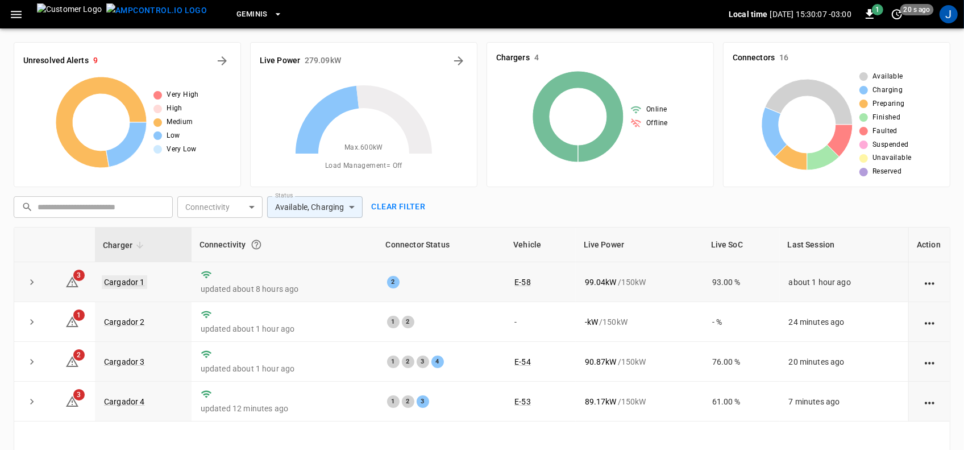
click at [129, 279] on link "Cargador 1" at bounding box center [124, 282] width 45 height 14
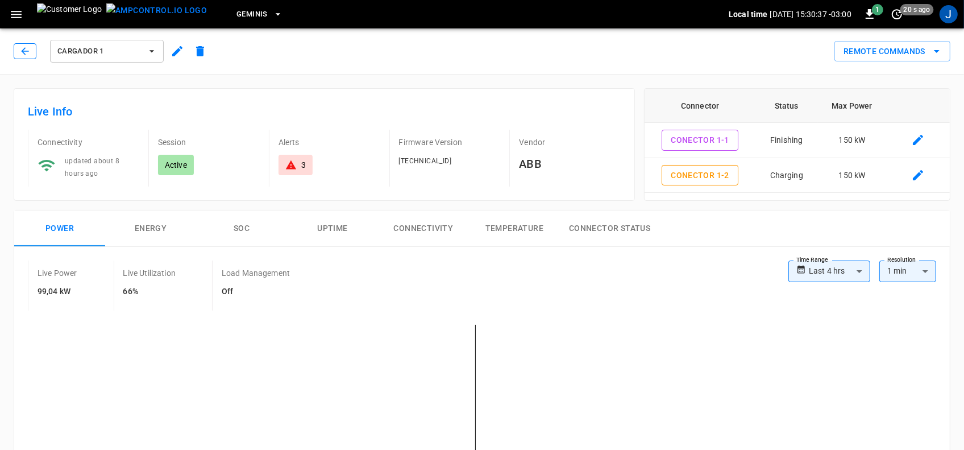
click at [27, 52] on icon "button" at bounding box center [24, 50] width 11 height 11
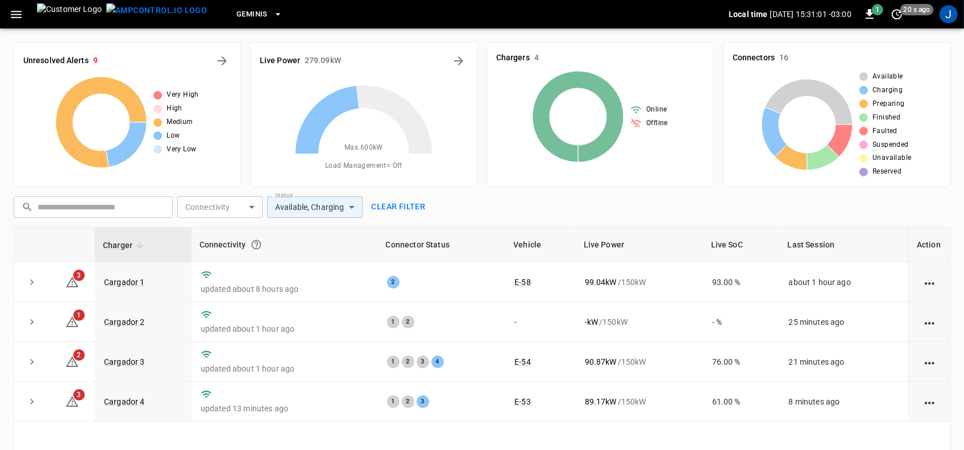
click at [16, 13] on icon "button" at bounding box center [16, 14] width 14 height 14
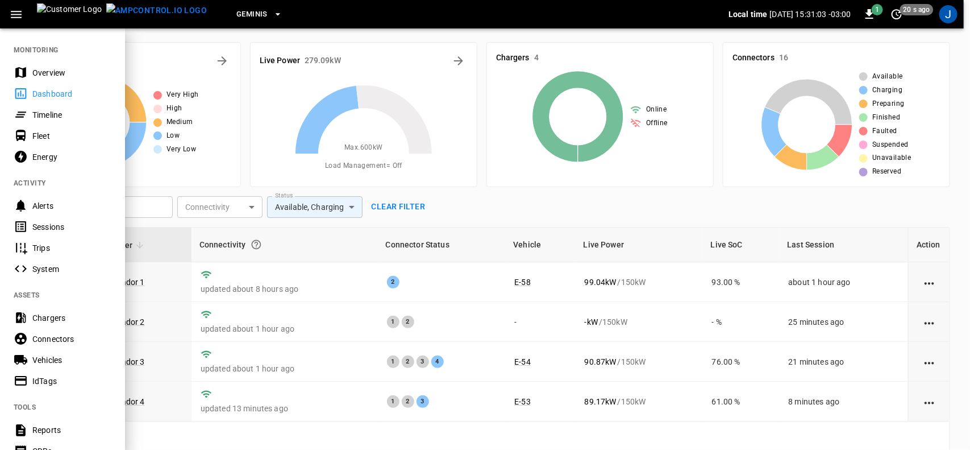
click at [36, 226] on div "Sessions" at bounding box center [71, 226] width 79 height 11
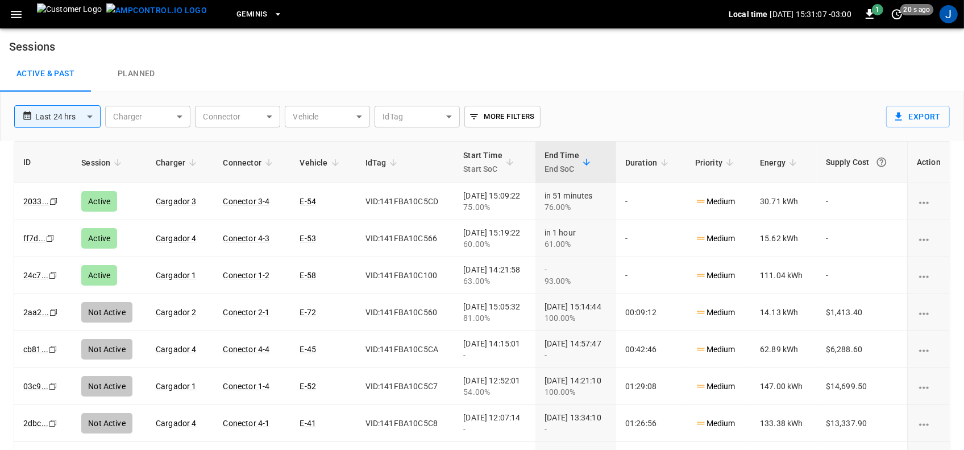
click at [358, 115] on body "**********" at bounding box center [482, 243] width 964 height 487
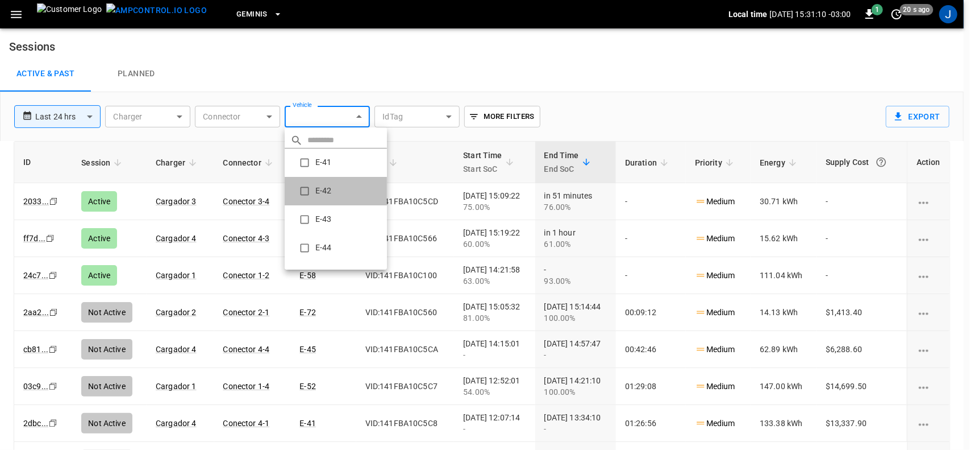
click at [323, 190] on li "E-42" at bounding box center [336, 191] width 102 height 28
type input "**********"
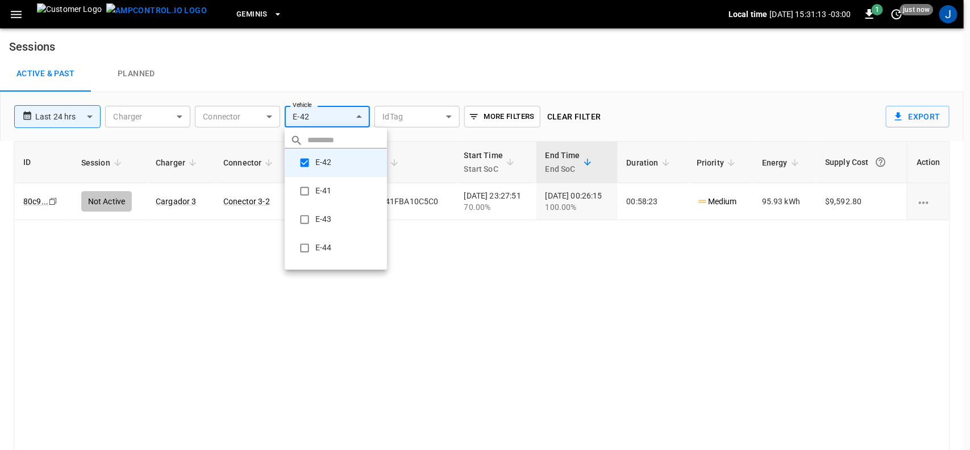
click at [610, 240] on div at bounding box center [485, 225] width 970 height 450
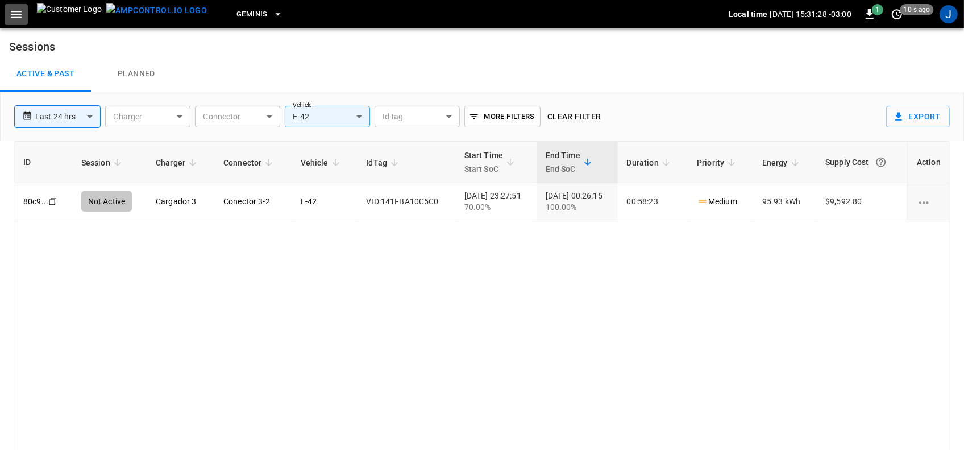
click at [18, 13] on icon "button" at bounding box center [16, 14] width 14 height 14
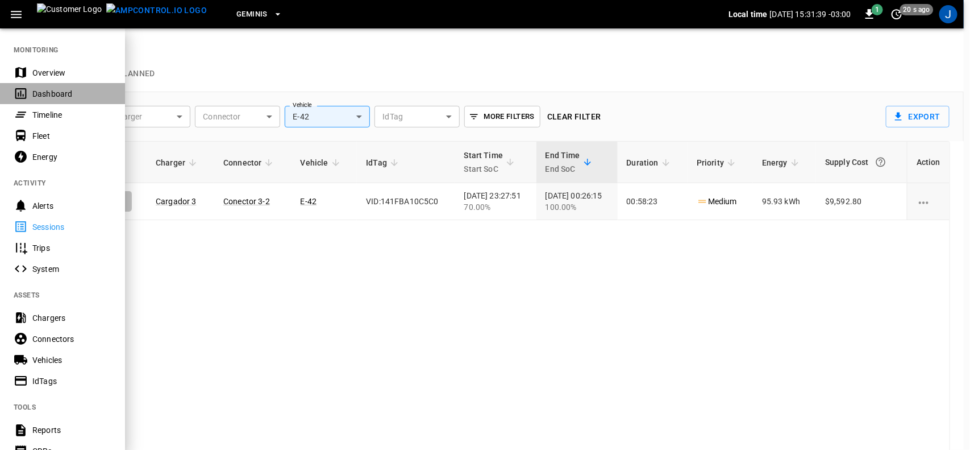
click at [52, 92] on div "Dashboard" at bounding box center [71, 93] width 79 height 11
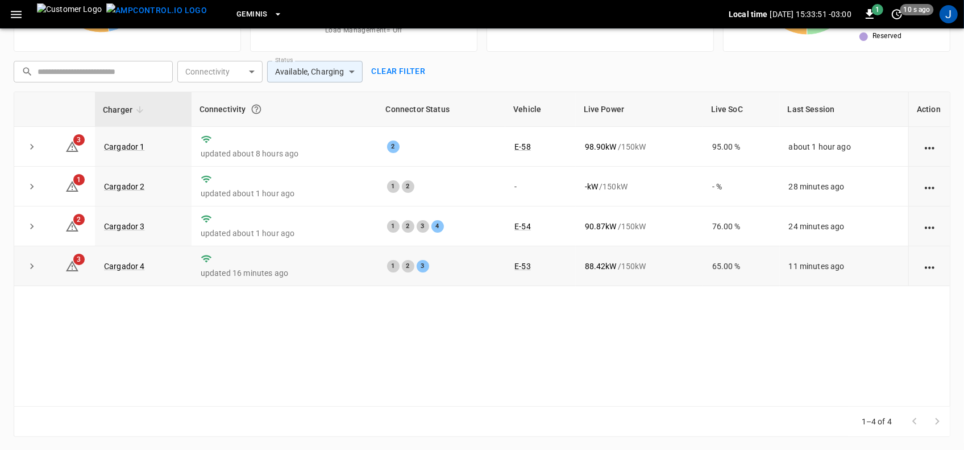
scroll to position [64, 0]
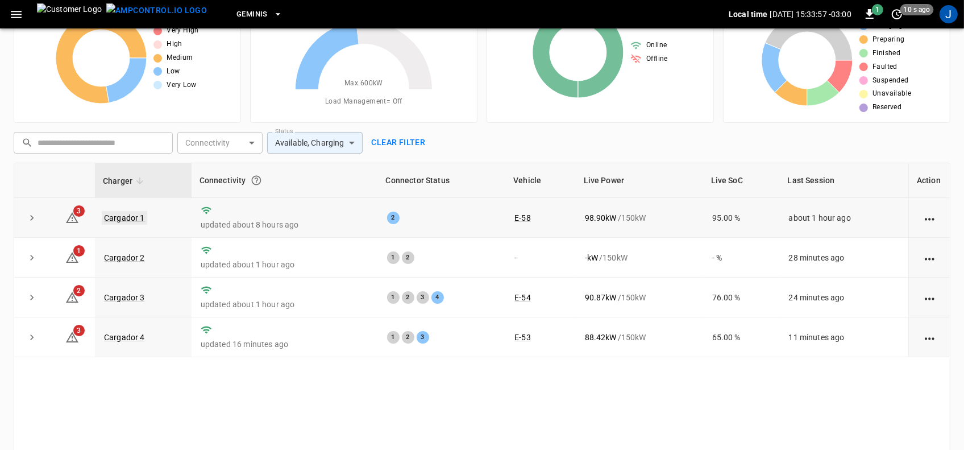
click at [122, 217] on link "Cargador 1" at bounding box center [124, 218] width 45 height 14
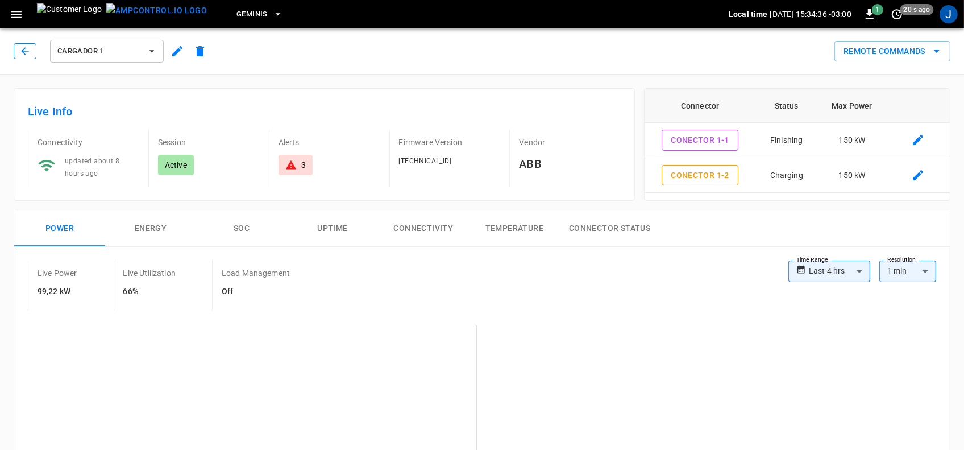
click at [26, 45] on icon "button" at bounding box center [24, 50] width 11 height 11
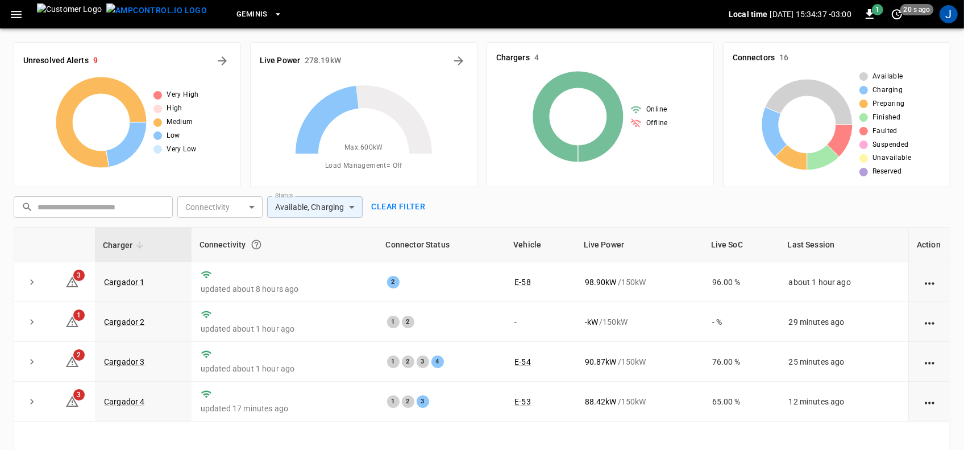
scroll to position [64, 0]
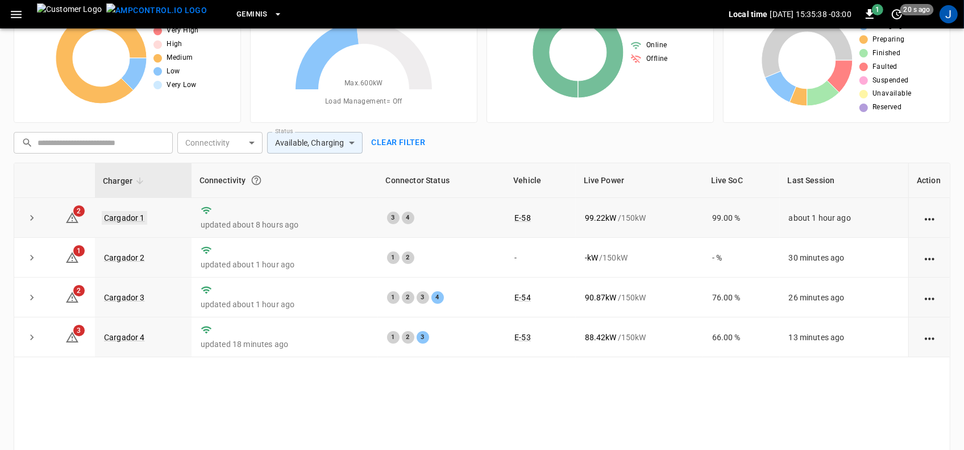
click at [126, 217] on link "Cargador 1" at bounding box center [124, 218] width 45 height 14
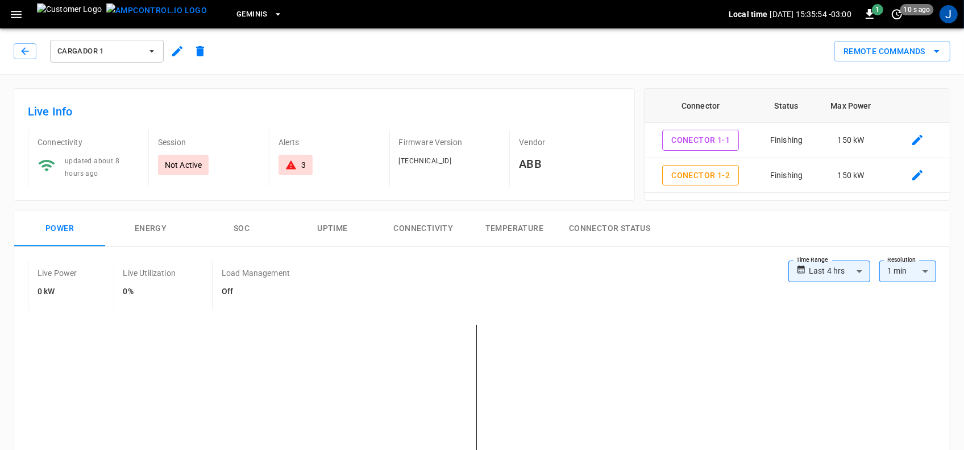
drag, startPoint x: 18, startPoint y: 61, endPoint x: 20, endPoint y: 70, distance: 9.4
click at [19, 58] on div "Cargador 1" at bounding box center [113, 51] width 198 height 27
drag, startPoint x: 23, startPoint y: 49, endPoint x: 26, endPoint y: 58, distance: 8.8
click at [26, 58] on button "button" at bounding box center [25, 51] width 23 height 16
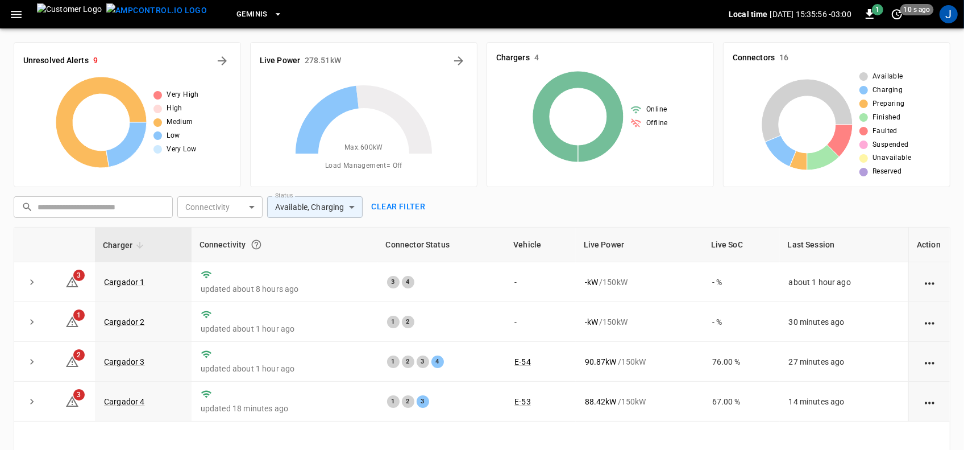
scroll to position [64, 0]
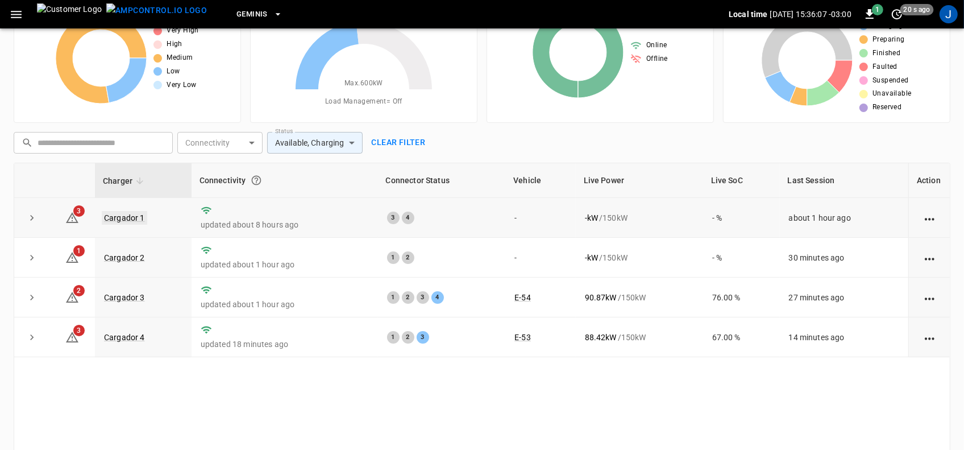
click at [124, 216] on link "Cargador 1" at bounding box center [124, 218] width 45 height 14
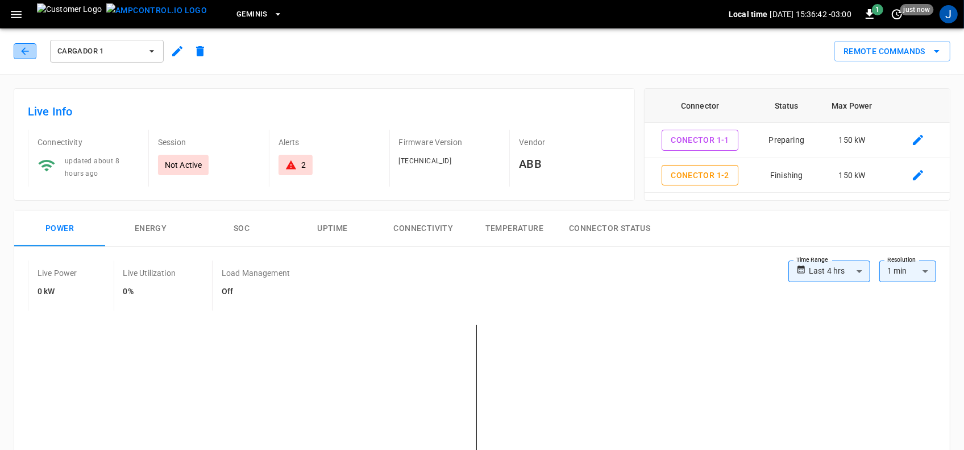
click at [21, 51] on icon "button" at bounding box center [24, 50] width 11 height 11
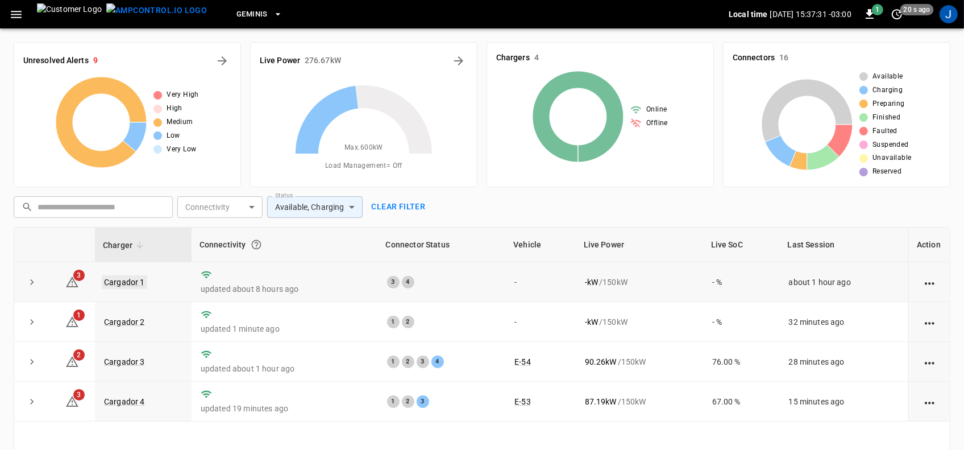
click at [137, 281] on link "Cargador 1" at bounding box center [124, 282] width 45 height 14
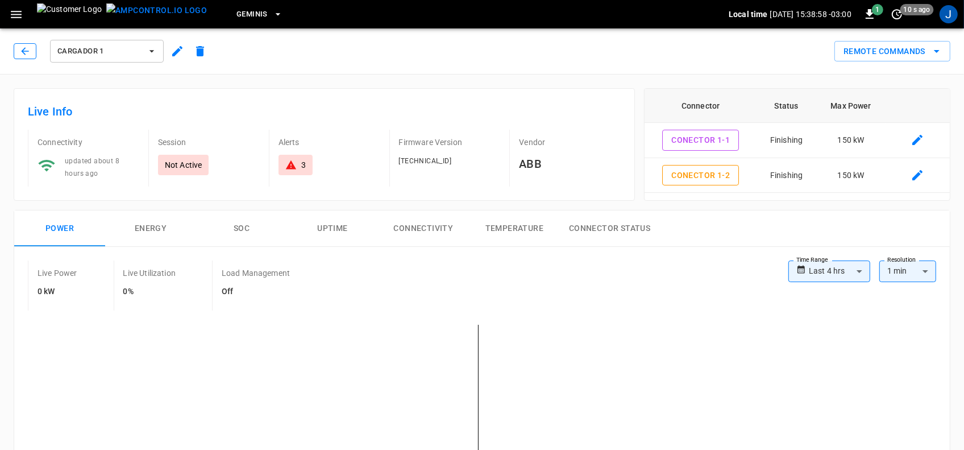
click at [28, 48] on icon "button" at bounding box center [24, 50] width 11 height 11
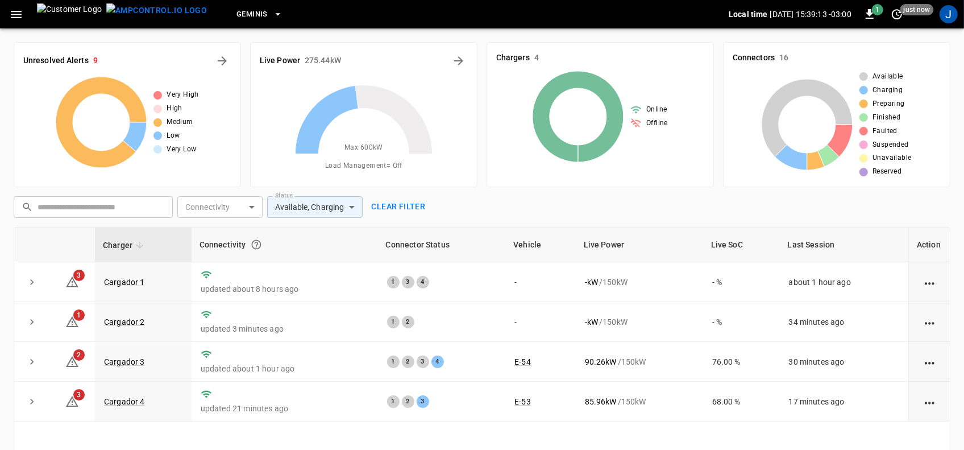
click at [16, 11] on icon "button" at bounding box center [16, 14] width 11 height 7
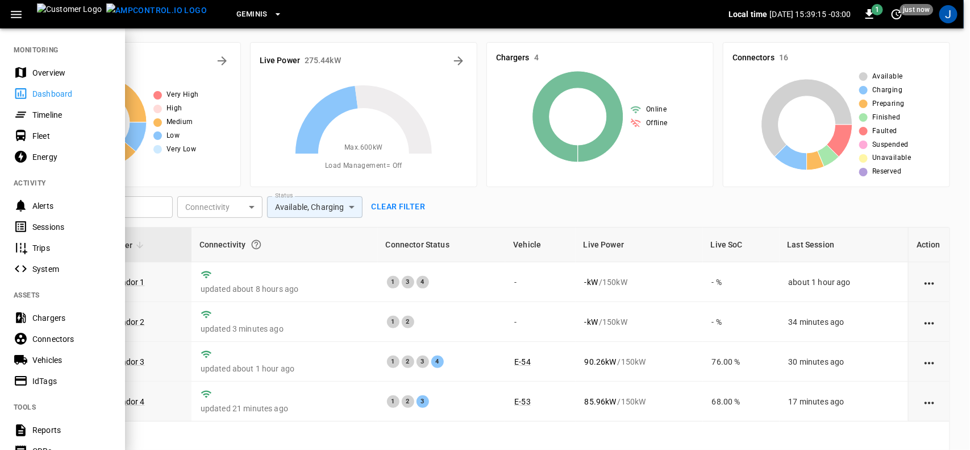
click at [56, 93] on div "Dashboard" at bounding box center [71, 93] width 79 height 11
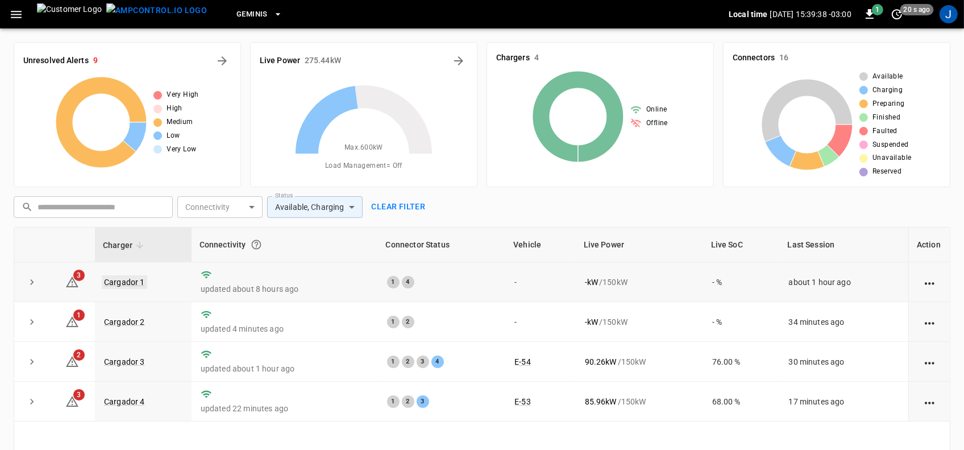
click at [118, 285] on link "Cargador 1" at bounding box center [124, 282] width 45 height 14
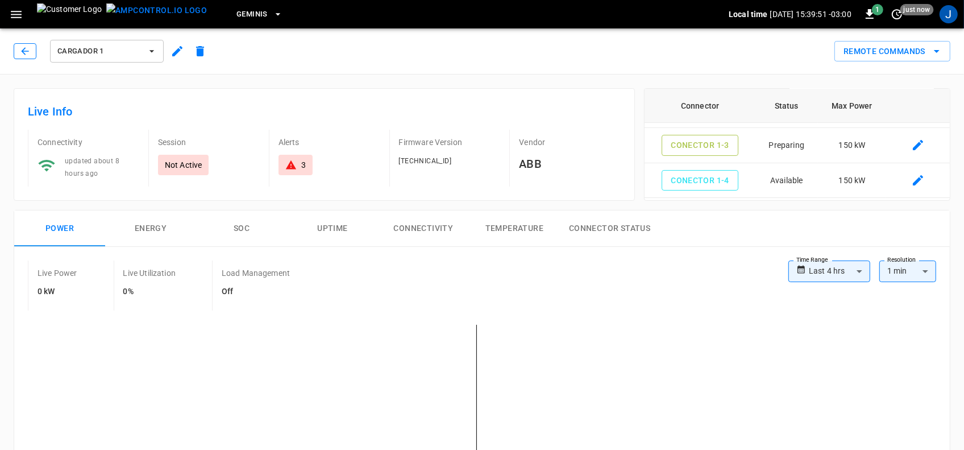
click at [21, 53] on icon "button" at bounding box center [24, 50] width 11 height 11
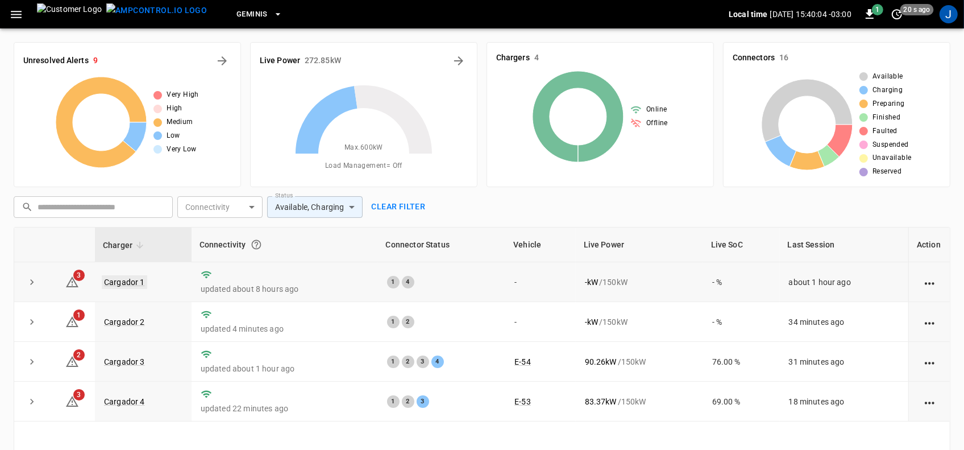
click at [123, 282] on link "Cargador 1" at bounding box center [124, 282] width 45 height 14
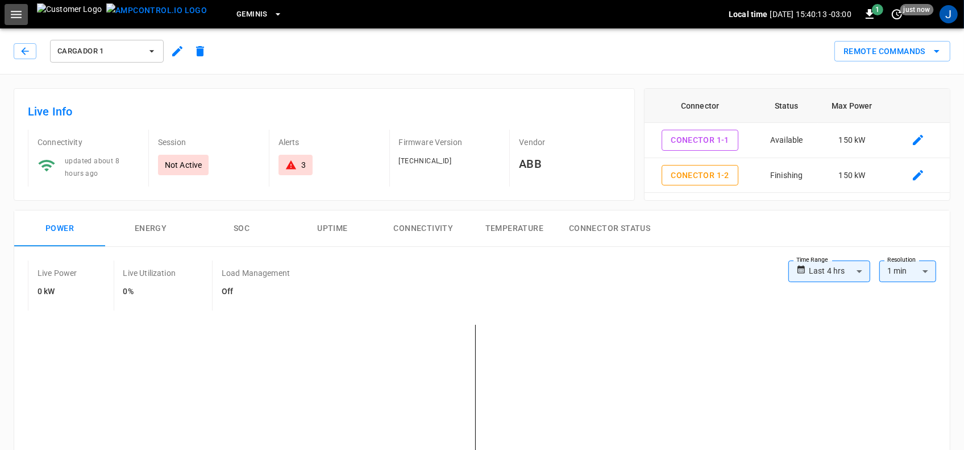
click at [21, 14] on icon "button" at bounding box center [16, 14] width 11 height 7
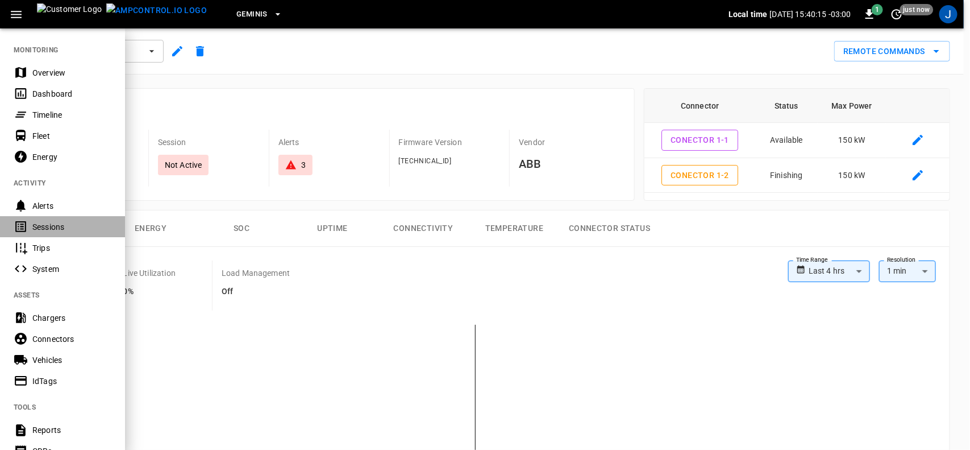
click at [39, 225] on div "Sessions" at bounding box center [71, 226] width 79 height 11
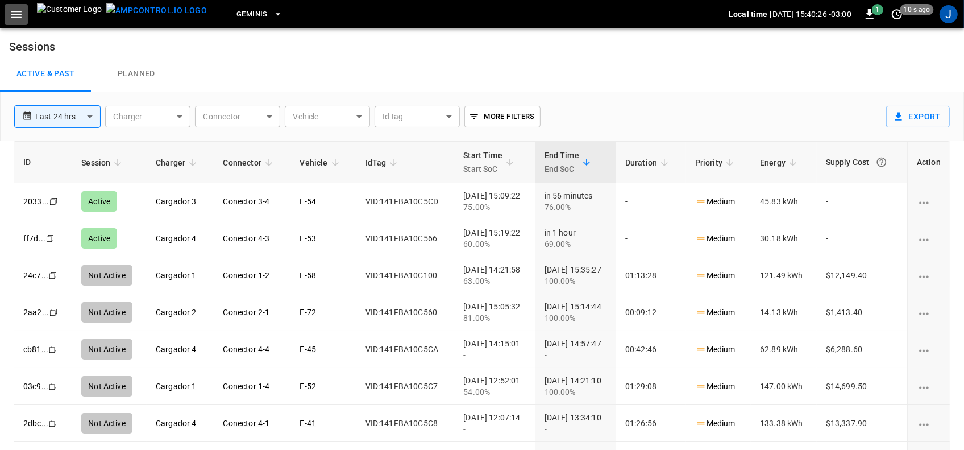
click at [14, 13] on icon "button" at bounding box center [16, 14] width 14 height 14
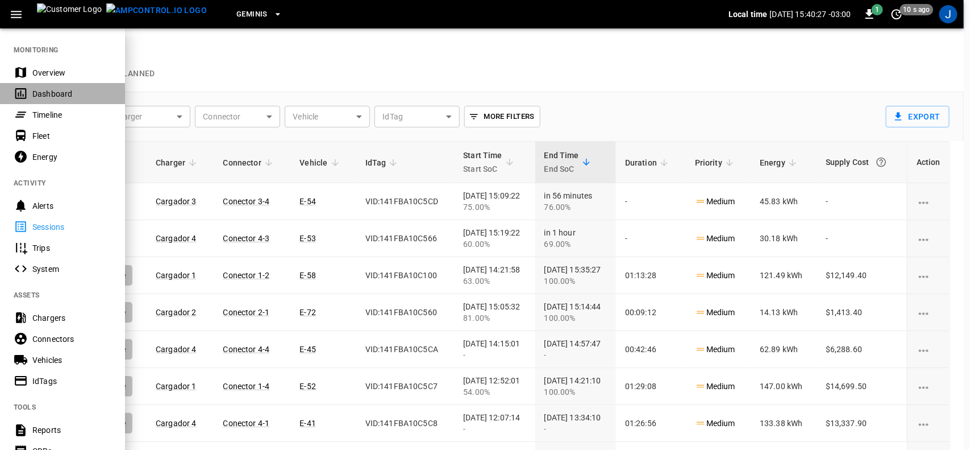
click at [44, 94] on div "Dashboard" at bounding box center [71, 93] width 79 height 11
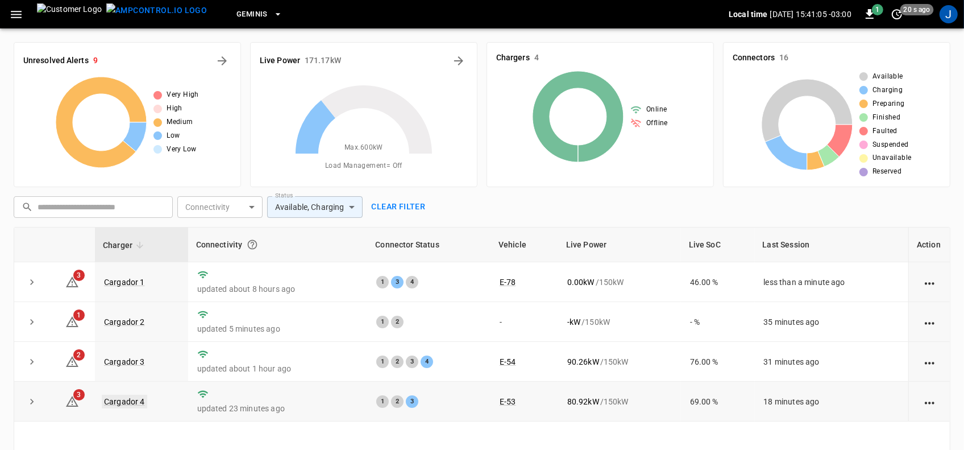
click at [126, 402] on link "Cargador 4" at bounding box center [124, 401] width 45 height 14
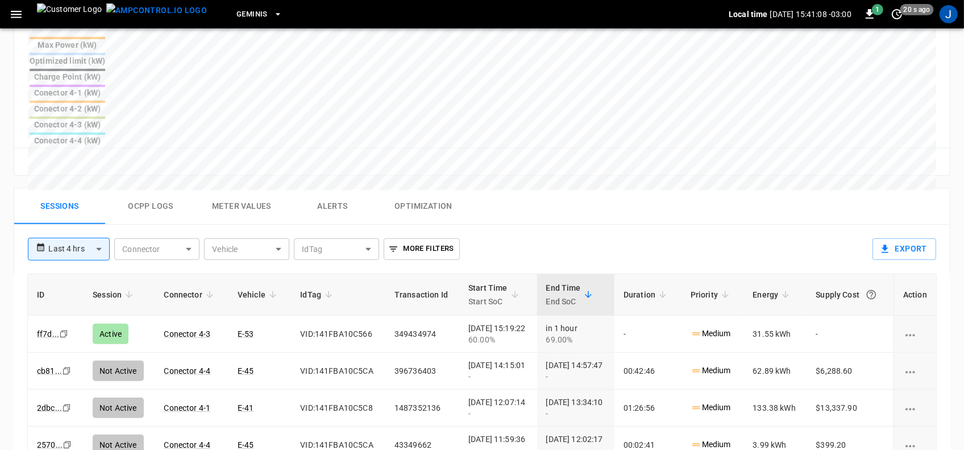
scroll to position [497, 0]
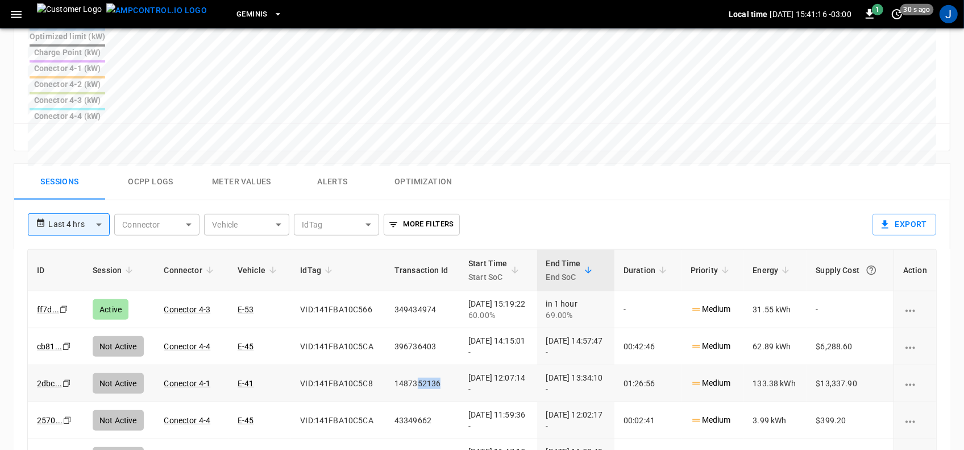
drag, startPoint x: 438, startPoint y: 302, endPoint x: 405, endPoint y: 304, distance: 32.4
click at [405, 365] on td "1487352136" at bounding box center [422, 383] width 74 height 37
click at [531, 402] on td "[DATE] 11:59:36 -" at bounding box center [497, 420] width 77 height 37
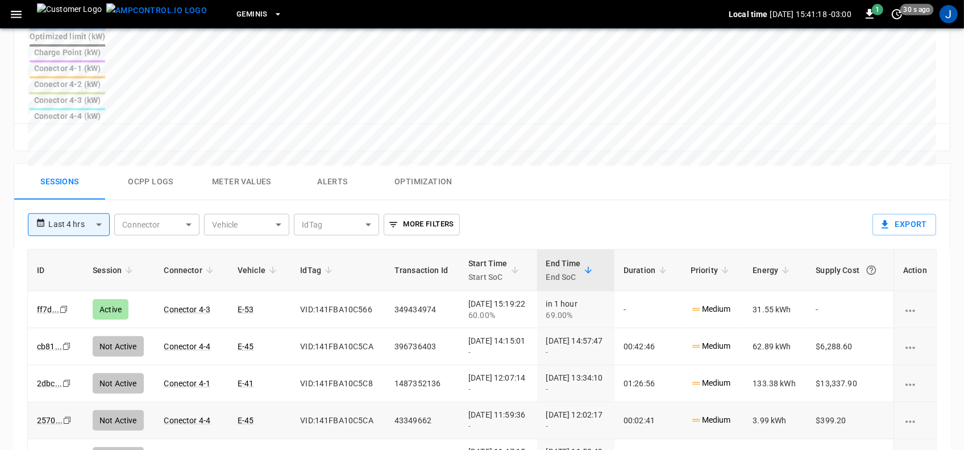
click at [531, 402] on td "[DATE] 11:59:36 -" at bounding box center [497, 420] width 77 height 37
click at [533, 402] on td "[DATE] 11:59:36 -" at bounding box center [497, 420] width 77 height 37
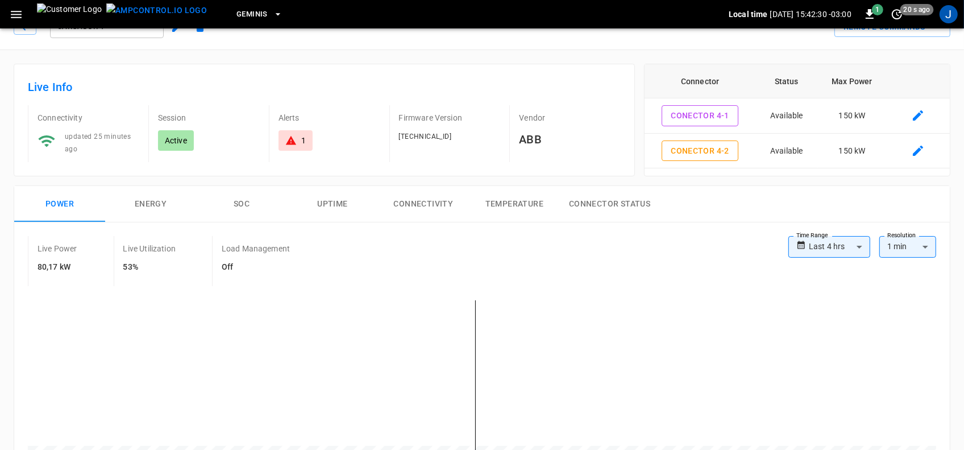
scroll to position [0, 0]
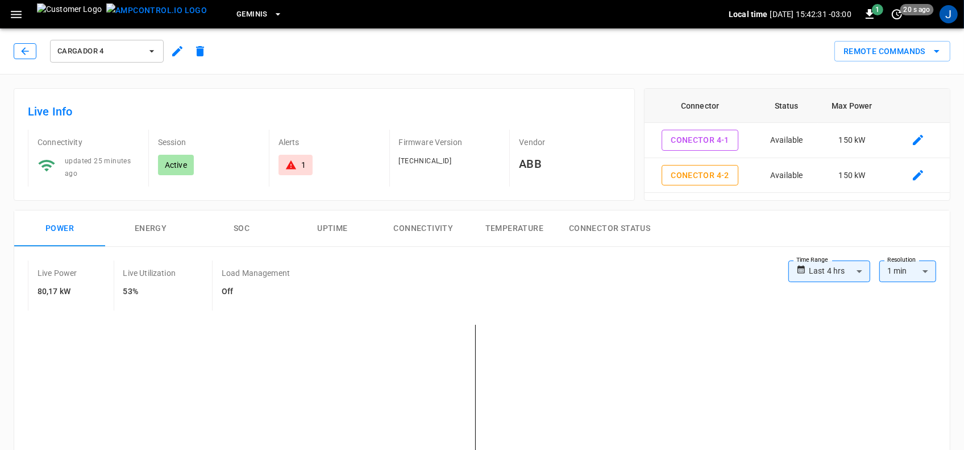
click at [23, 49] on icon "button" at bounding box center [24, 50] width 7 height 7
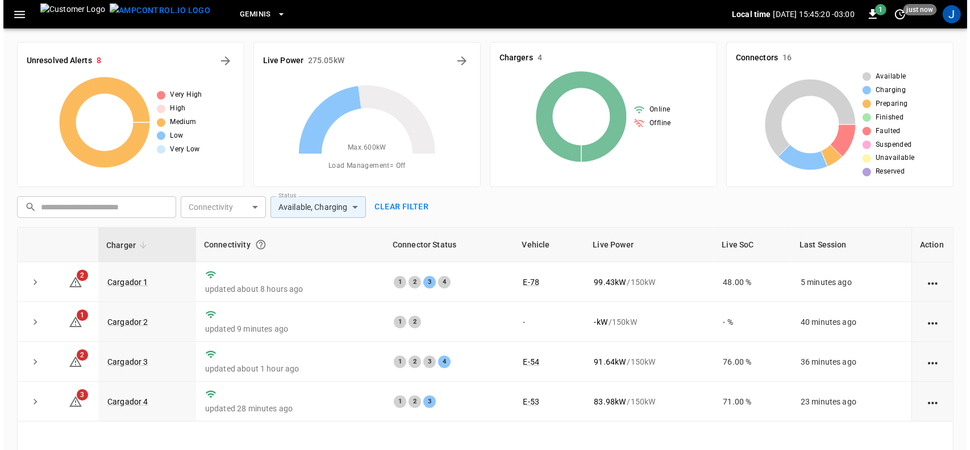
scroll to position [71, 0]
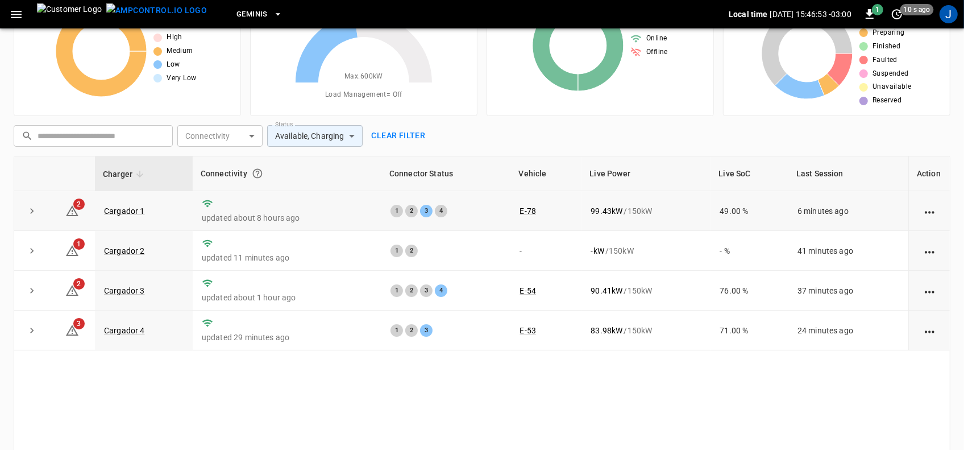
click at [425, 226] on td "1 2 3 4" at bounding box center [446, 211] width 130 height 40
click at [425, 227] on td "1 2 3 4" at bounding box center [446, 211] width 130 height 40
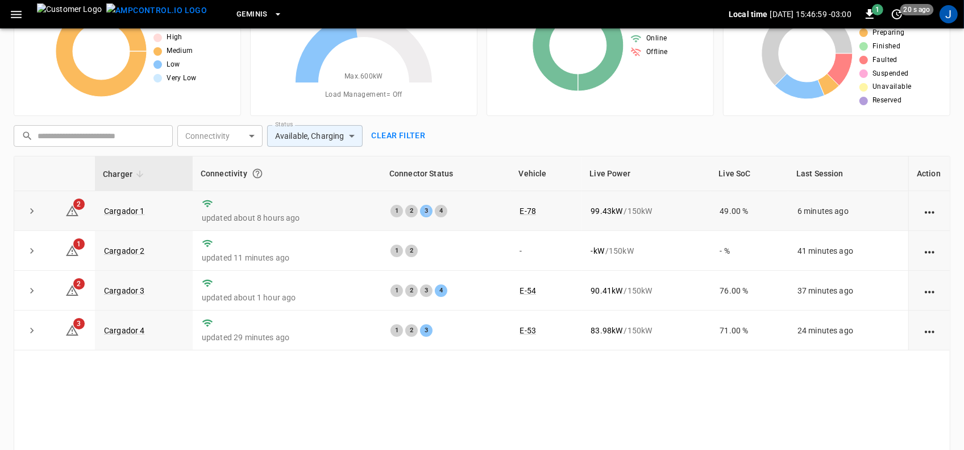
click at [425, 227] on td "1 2 3 4" at bounding box center [446, 211] width 130 height 40
click at [19, 15] on icon "button" at bounding box center [16, 14] width 14 height 14
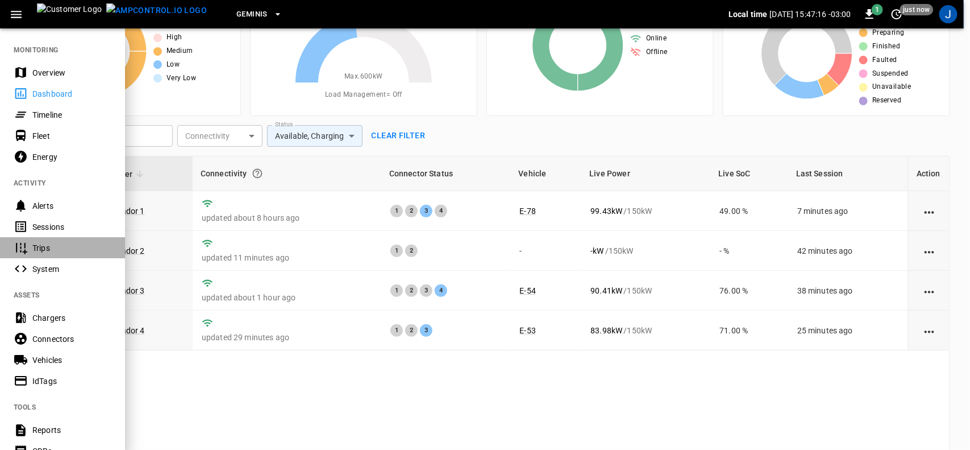
click at [50, 248] on div "Trips" at bounding box center [71, 247] width 79 height 11
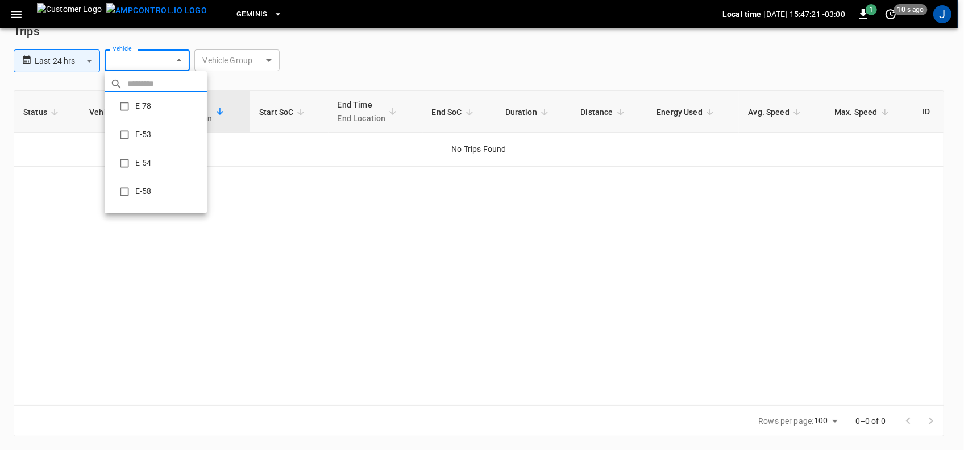
click at [181, 57] on body "**********" at bounding box center [482, 214] width 964 height 469
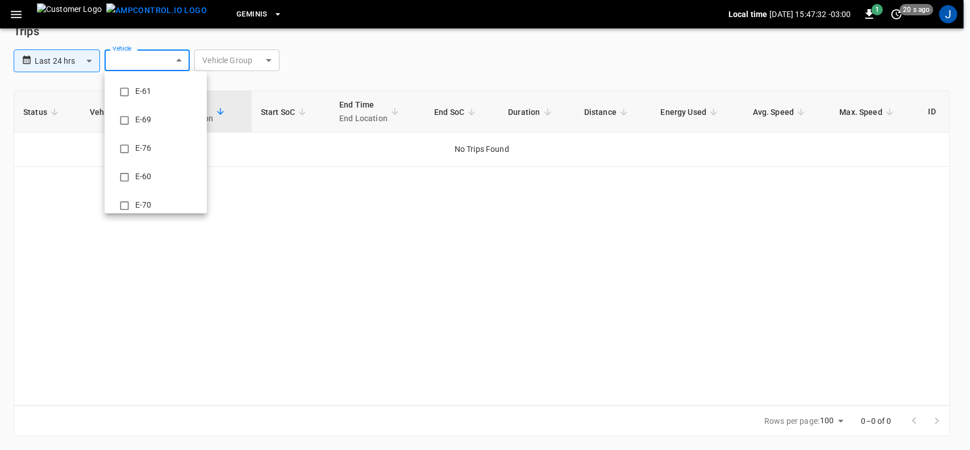
scroll to position [710, 0]
click at [151, 161] on li "E-42" at bounding box center [156, 163] width 102 height 28
type input "**********"
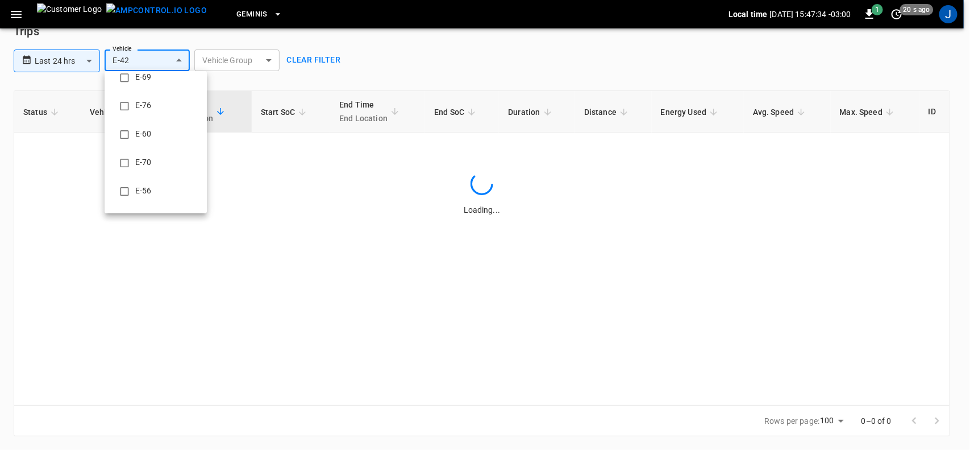
scroll to position [0, 0]
click at [470, 111] on div at bounding box center [485, 225] width 970 height 450
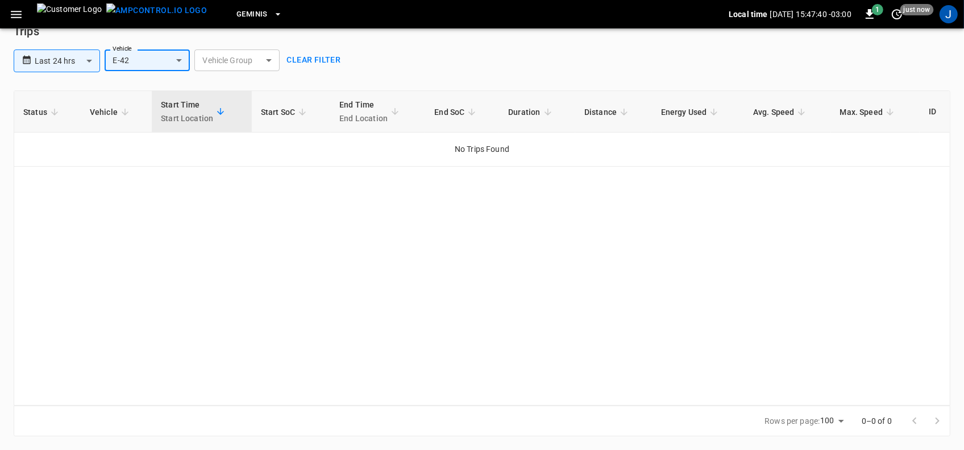
click at [539, 111] on span "Duration" at bounding box center [531, 112] width 47 height 14
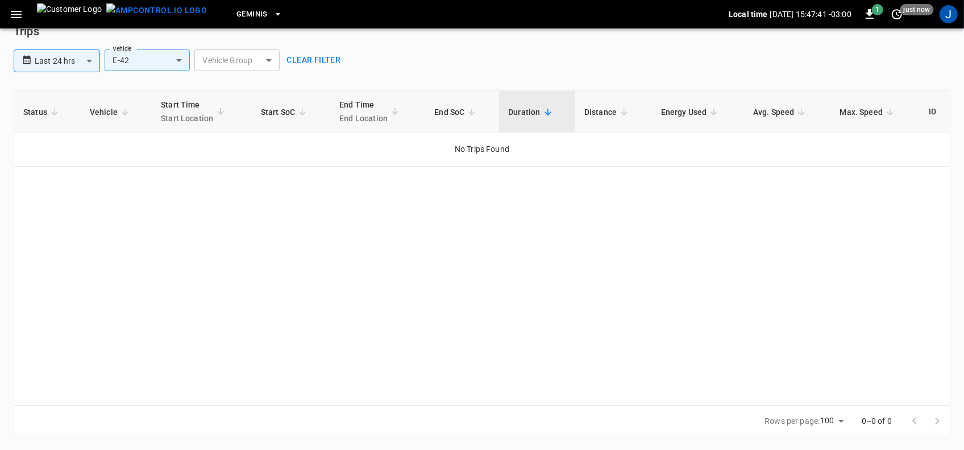
click at [221, 108] on icon at bounding box center [220, 111] width 10 height 10
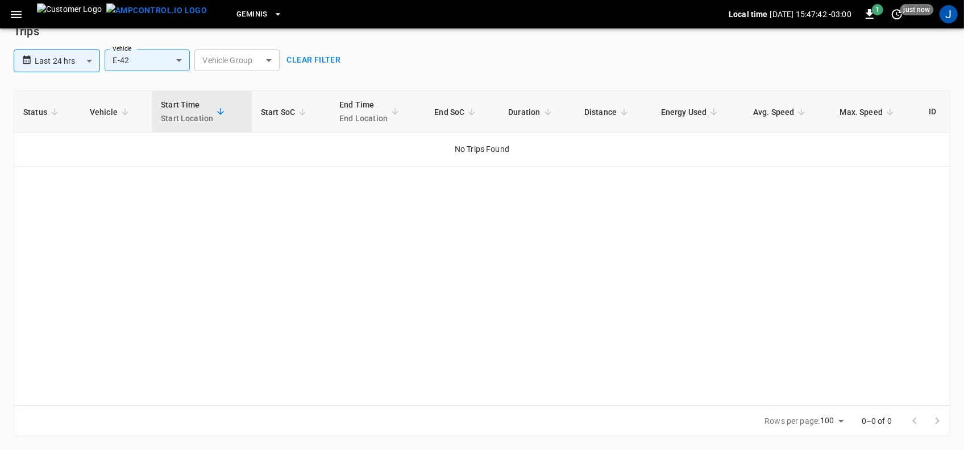
click at [122, 109] on icon at bounding box center [125, 112] width 10 height 10
click at [57, 109] on icon at bounding box center [54, 112] width 10 height 10
click at [890, 107] on icon at bounding box center [890, 112] width 10 height 10
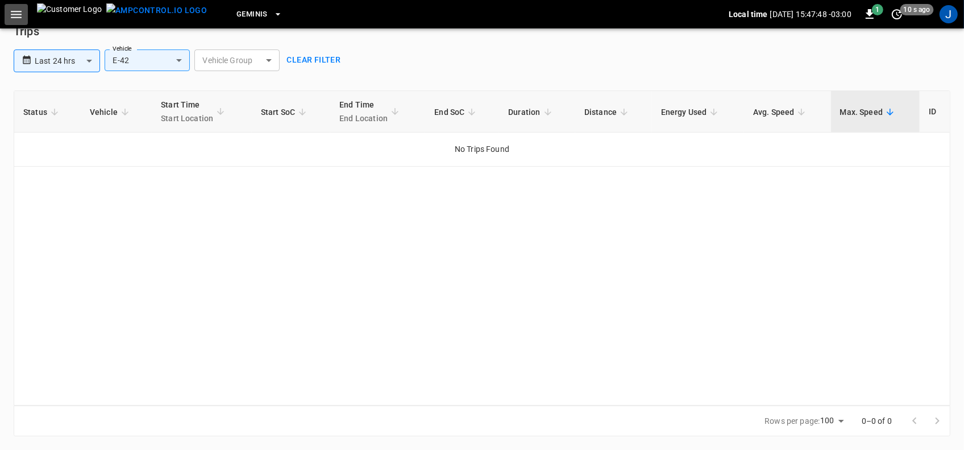
click at [15, 13] on icon "button" at bounding box center [16, 14] width 14 height 14
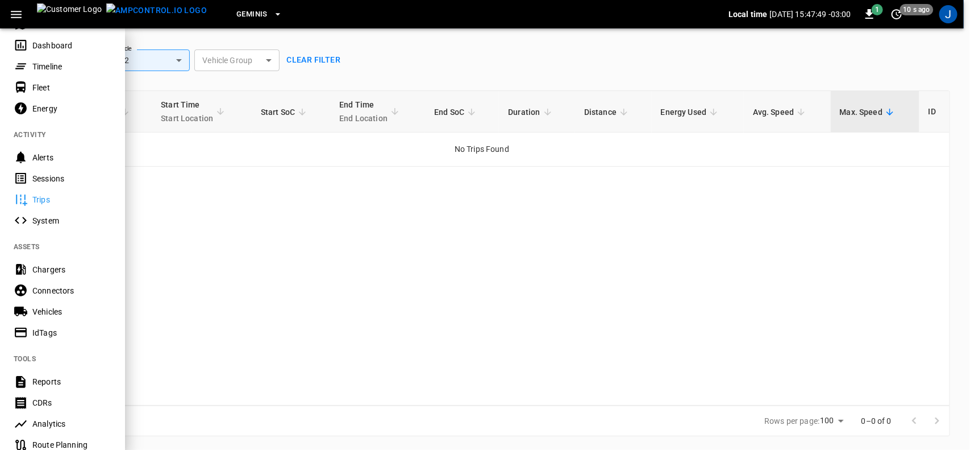
scroll to position [142, 0]
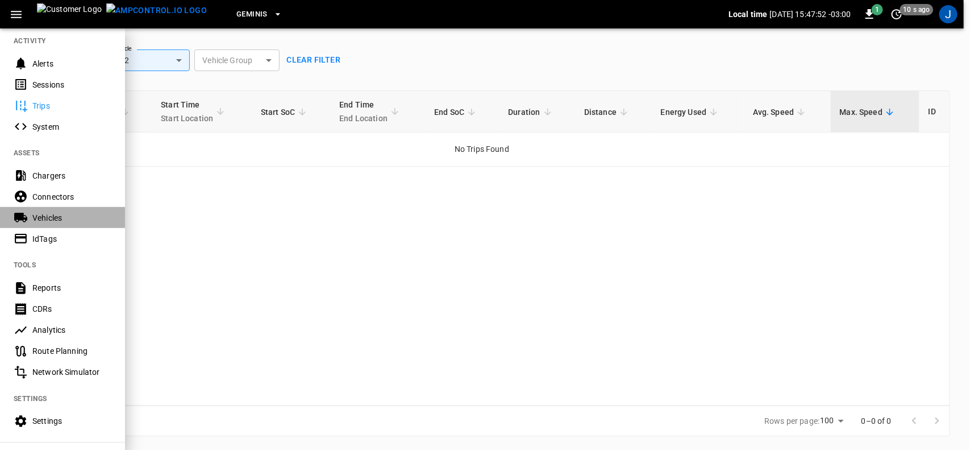
click at [39, 216] on div "Vehicles" at bounding box center [71, 217] width 79 height 11
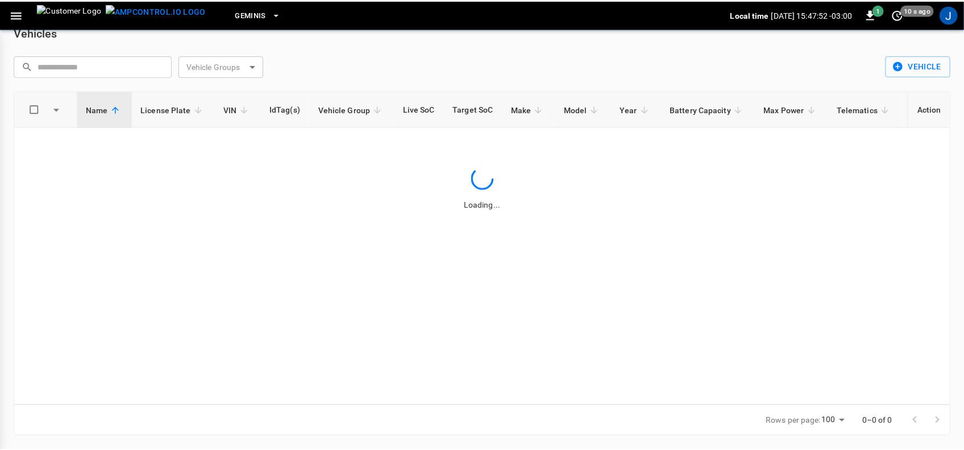
scroll to position [18, 0]
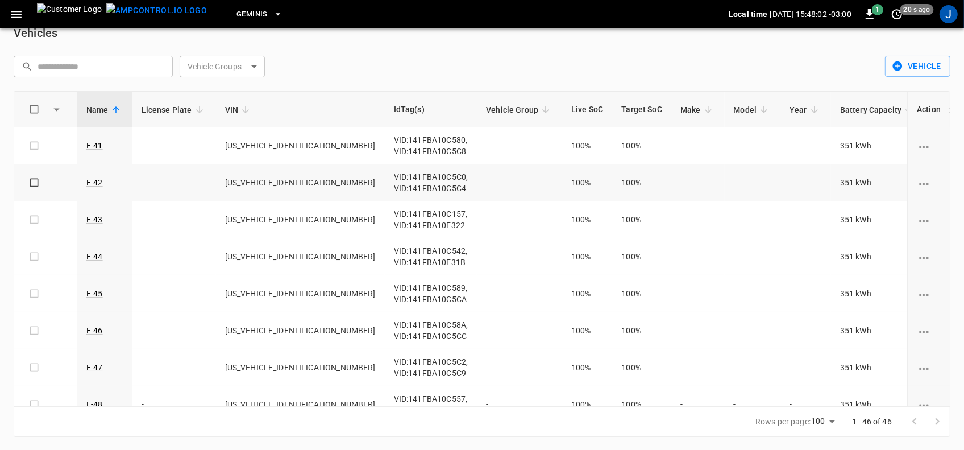
click at [920, 183] on icon "vehicle options" at bounding box center [924, 184] width 14 height 14
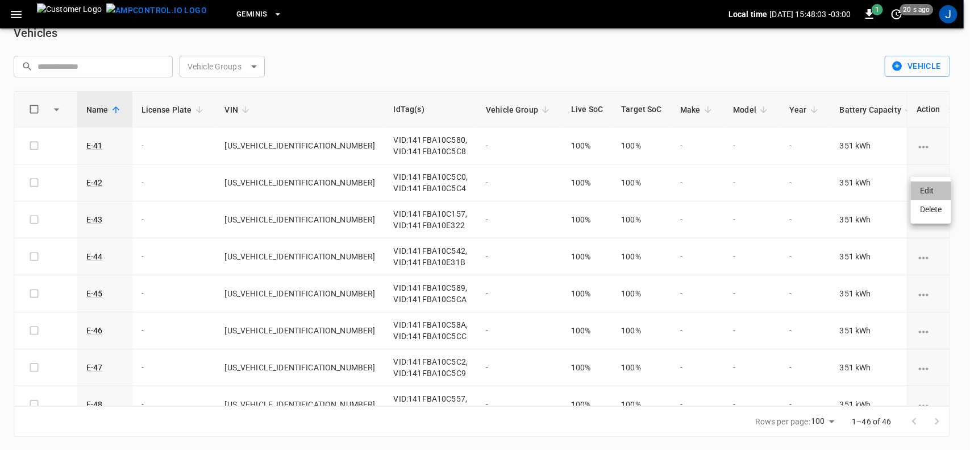
click at [926, 189] on li "Edit" at bounding box center [931, 190] width 40 height 19
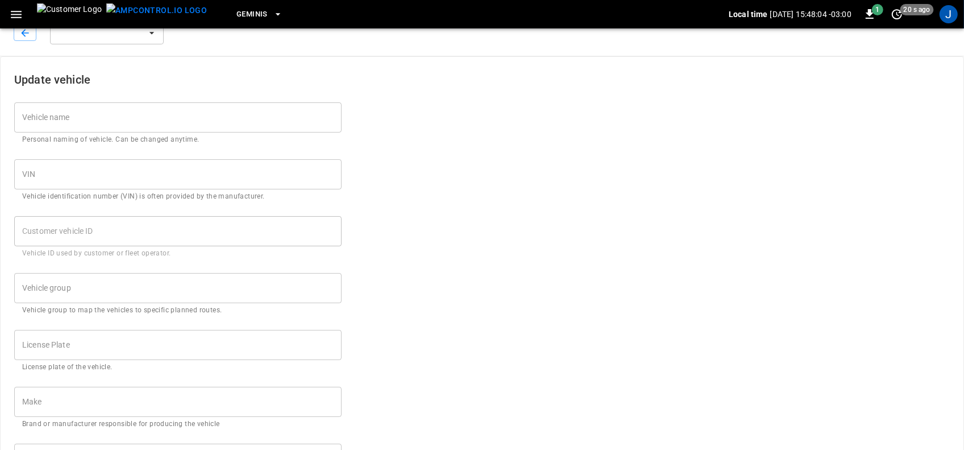
type input "****"
type input "**********"
type input "***"
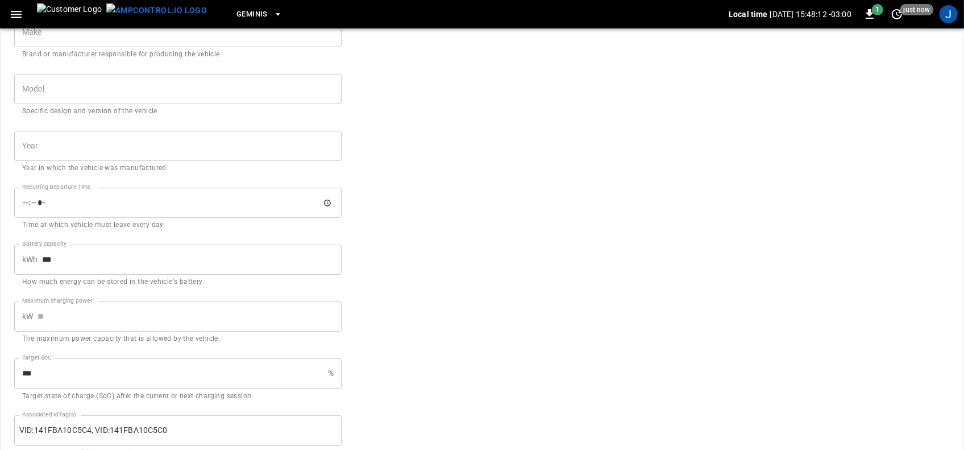
scroll to position [498, 0]
